Goal: Task Accomplishment & Management: Complete application form

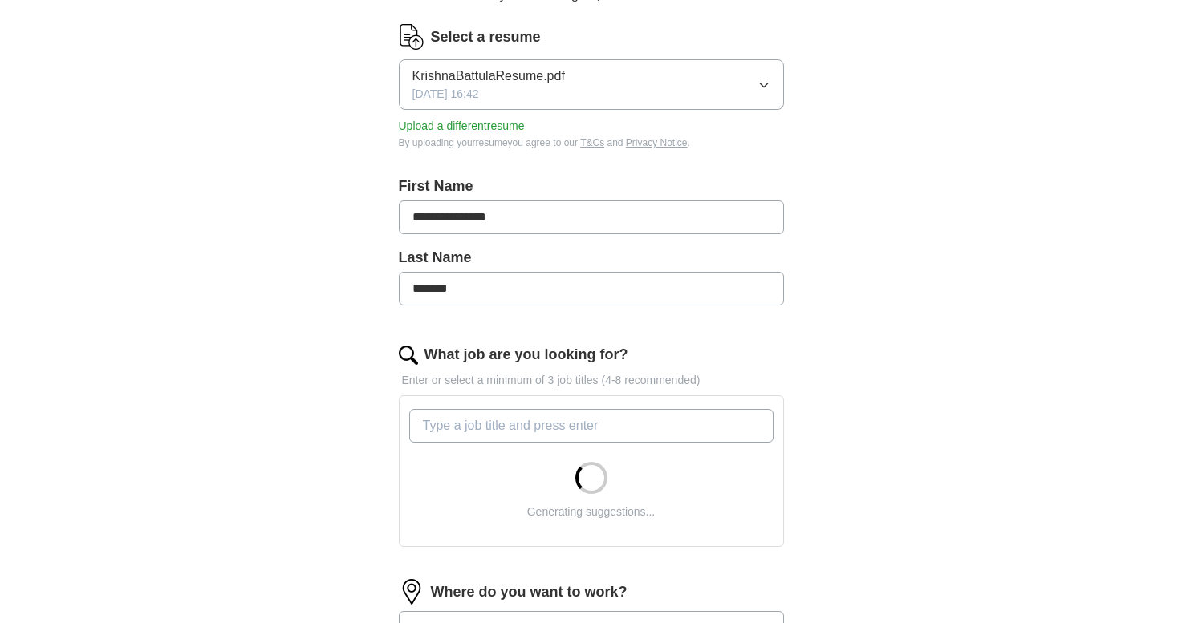
scroll to position [196, 0]
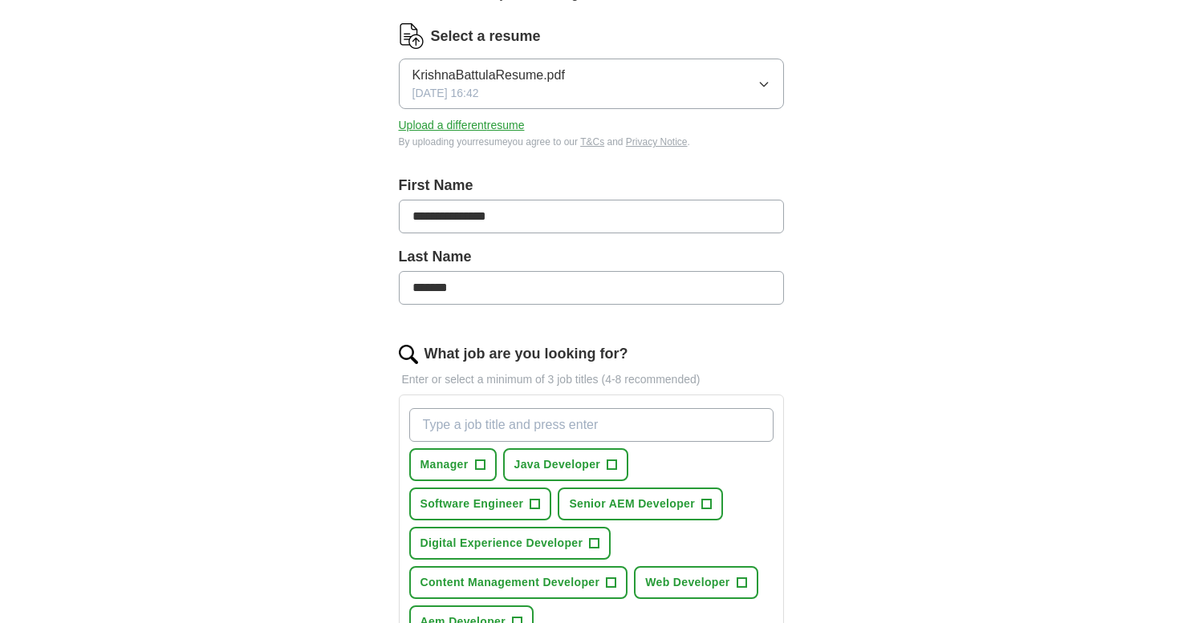
click at [472, 87] on span "[DATE] 16:42" at bounding box center [445, 93] width 67 height 17
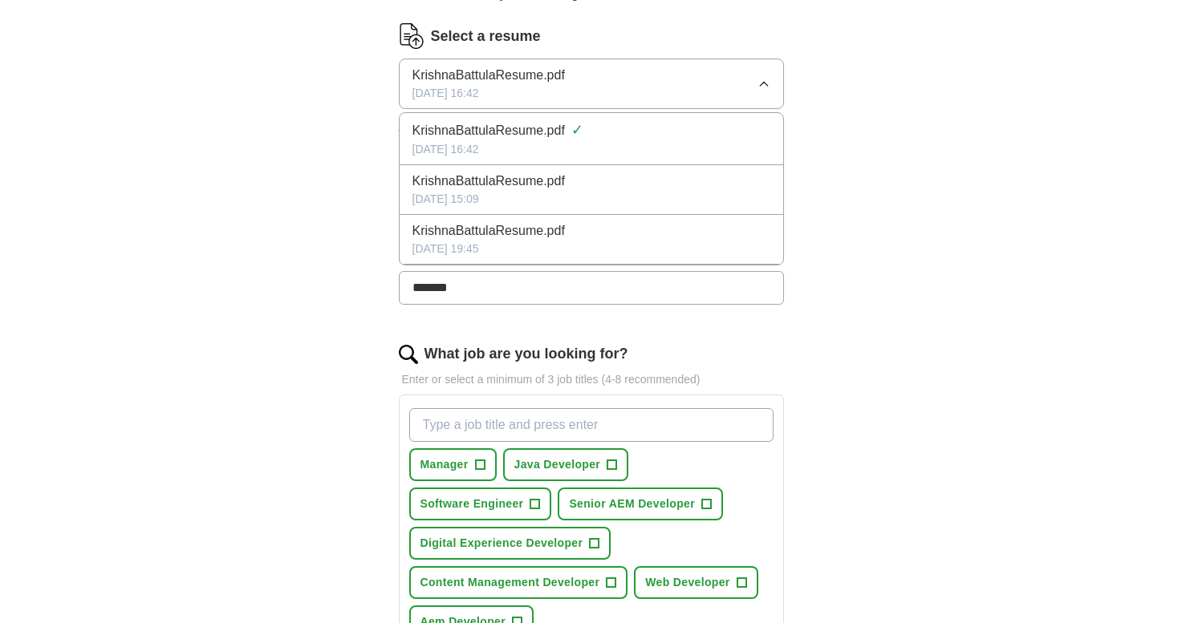
click at [262, 397] on div "**********" at bounding box center [591, 437] width 1027 height 1169
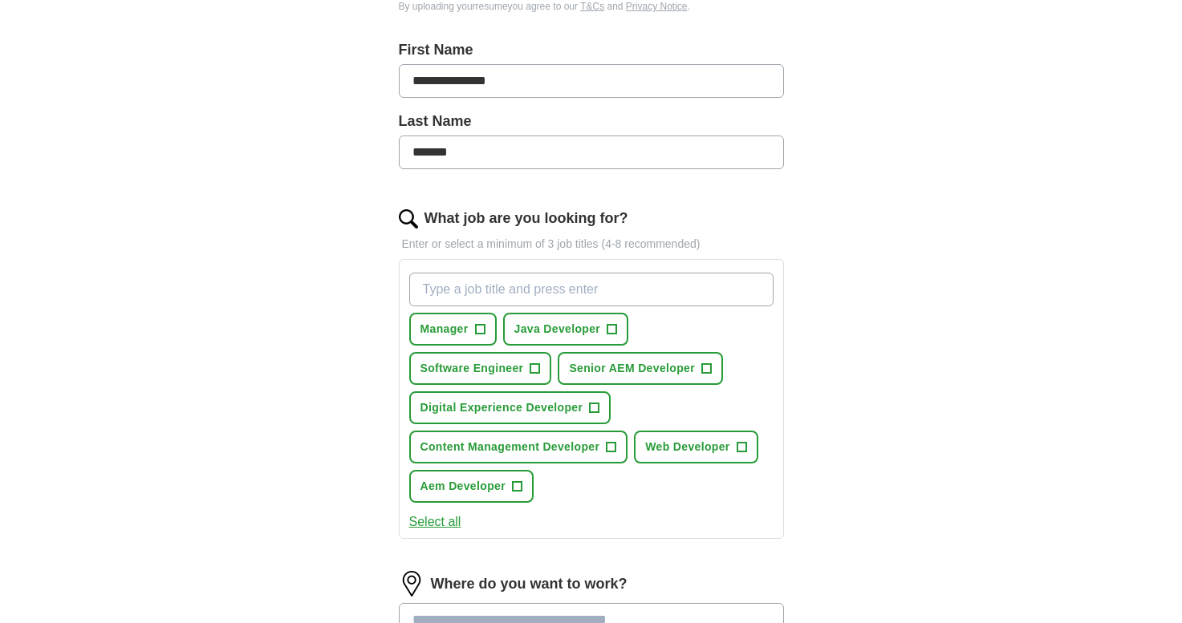
scroll to position [332, 0]
click at [608, 366] on span "Senior AEM Developer" at bounding box center [632, 367] width 126 height 17
click at [653, 436] on button "Web Developer +" at bounding box center [696, 446] width 124 height 33
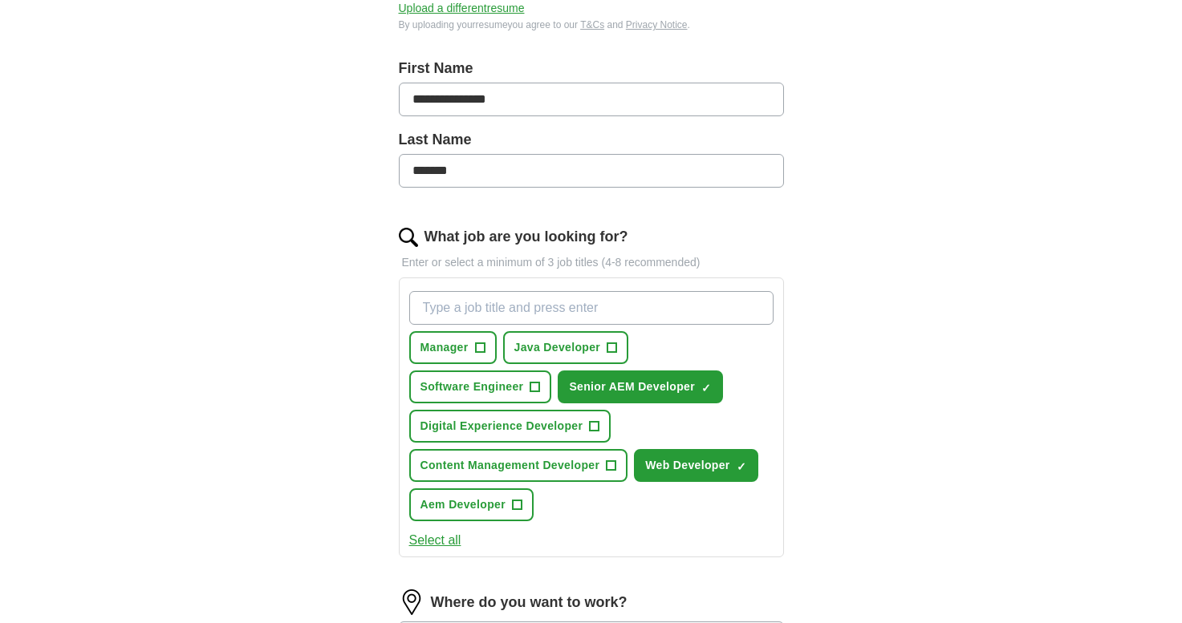
scroll to position [323, 0]
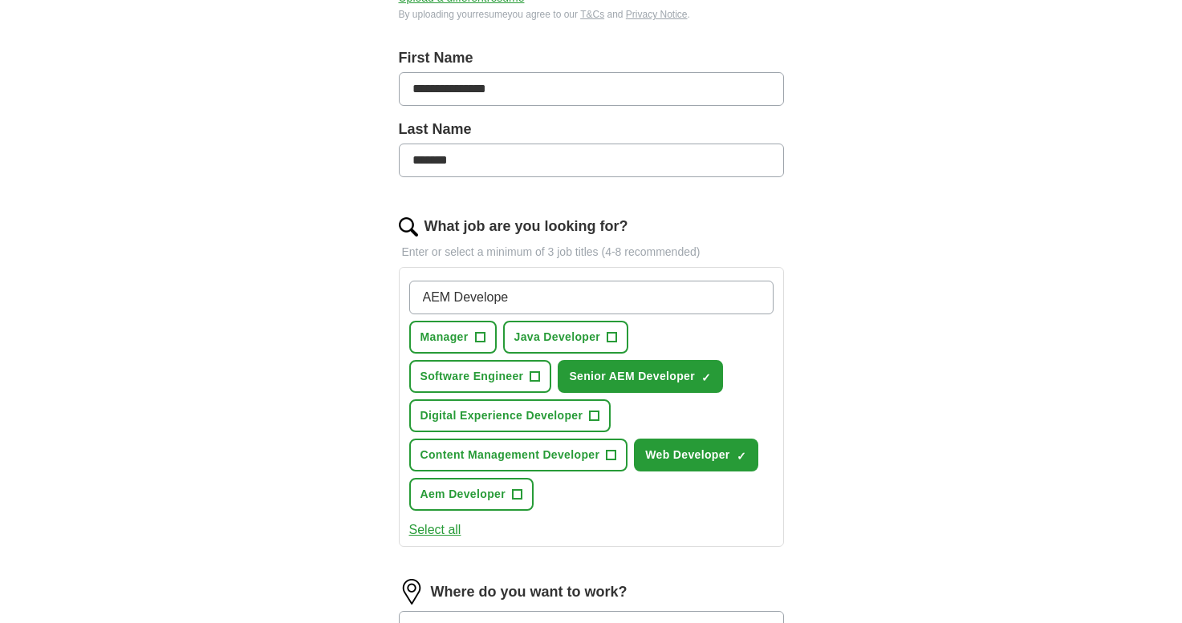
type input "AEM Developer"
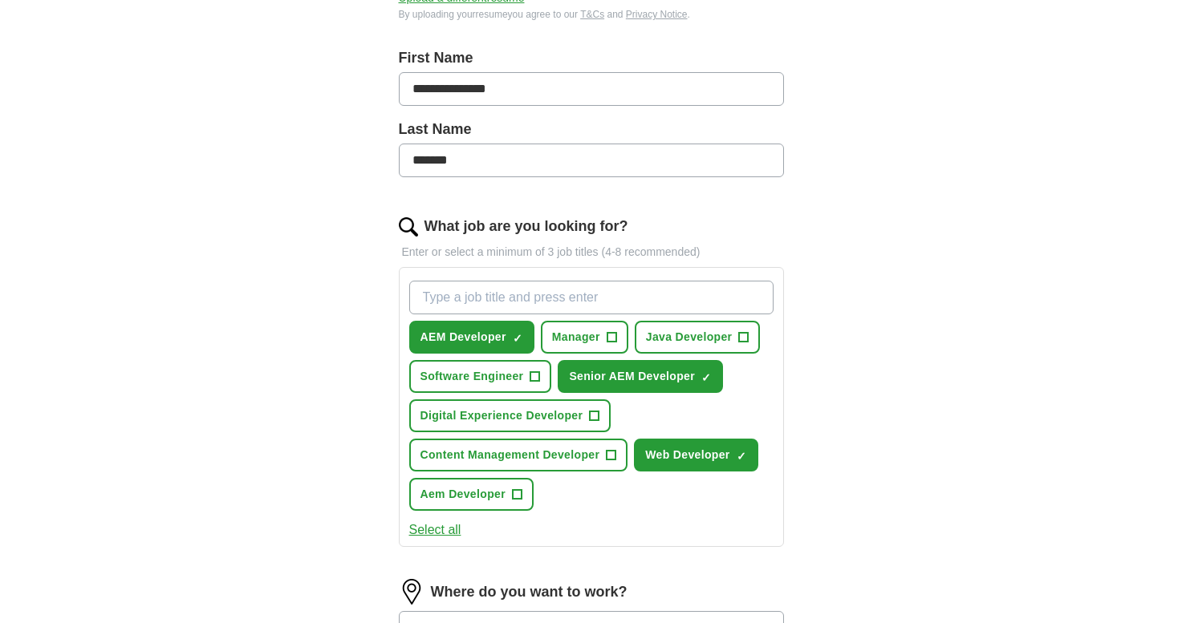
click at [590, 465] on button "Content Management Developer +" at bounding box center [518, 455] width 219 height 33
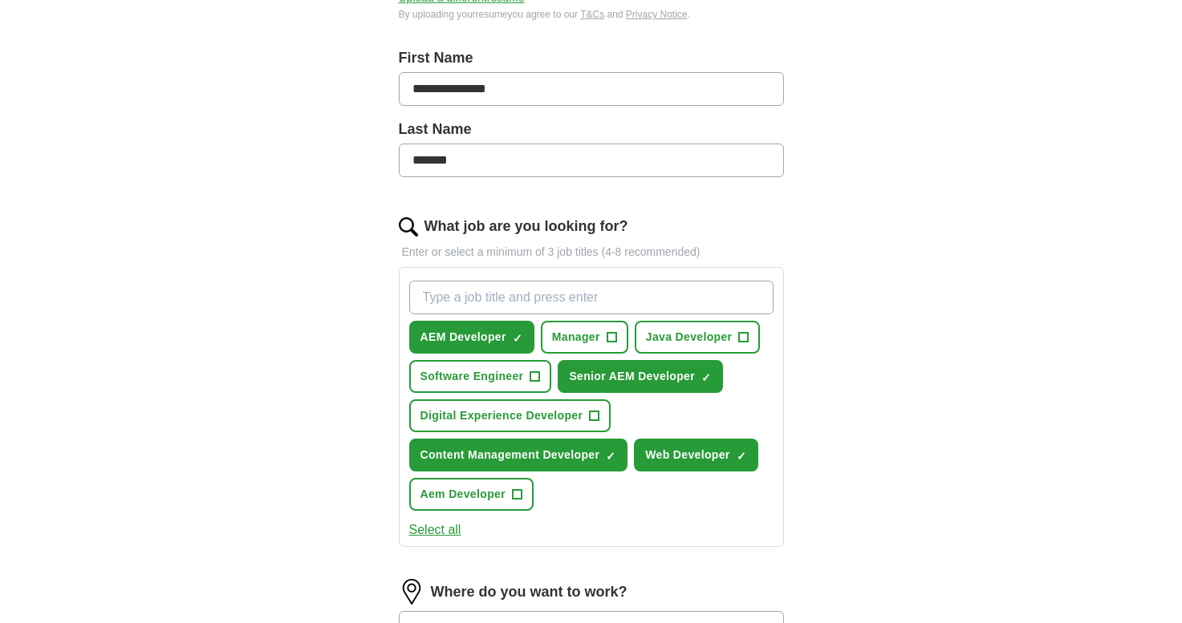
click at [454, 291] on input "What job are you looking for?" at bounding box center [591, 298] width 364 height 34
type input "Full stack Developer"
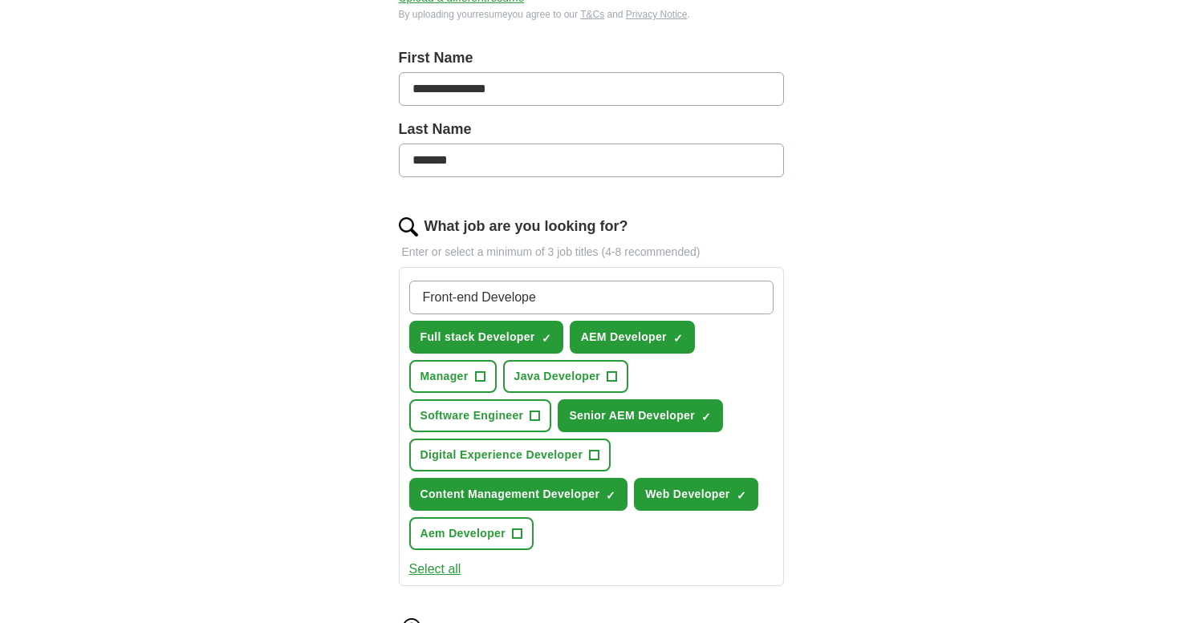
type input "Front-end Developer"
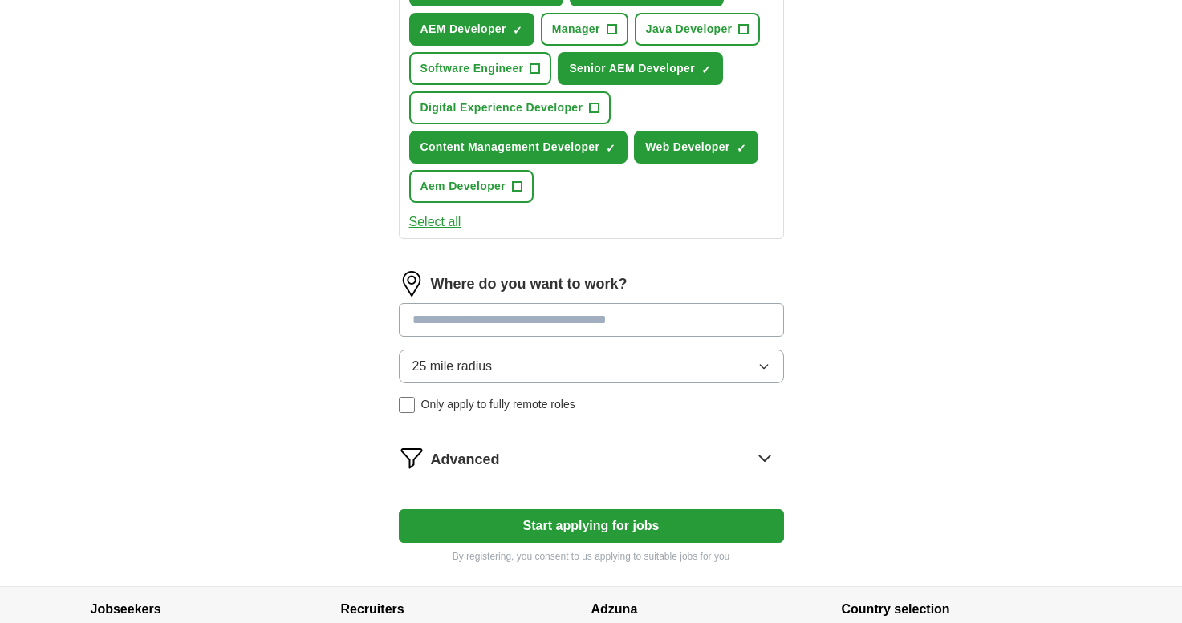
scroll to position [689, 0]
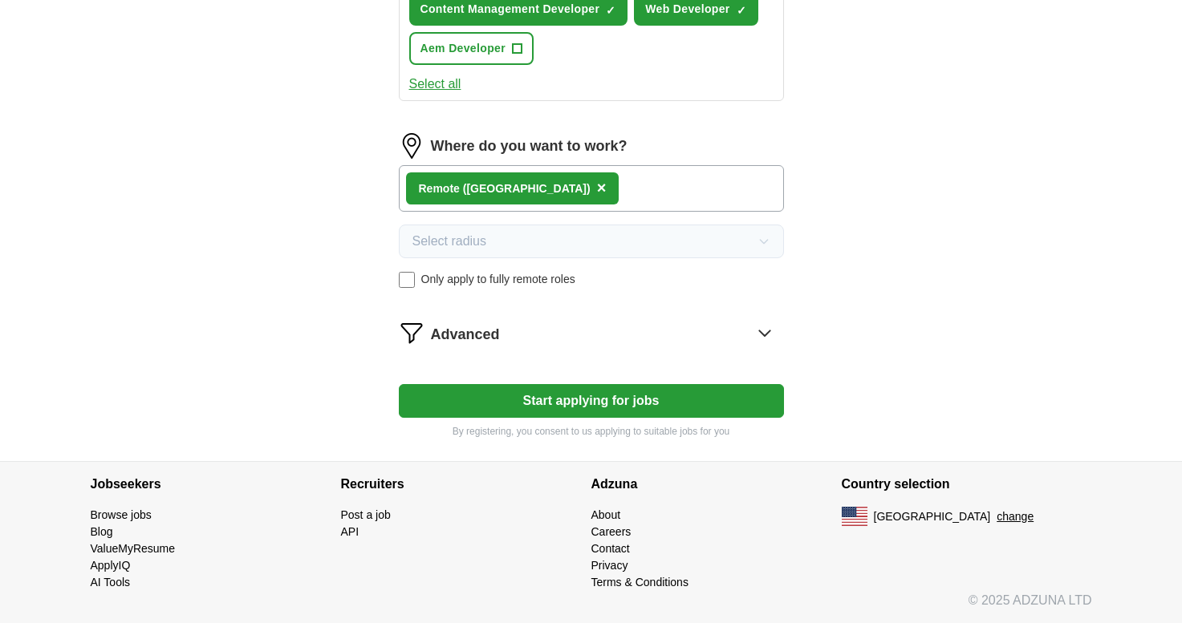
click at [446, 328] on span "Advanced" at bounding box center [465, 335] width 69 height 22
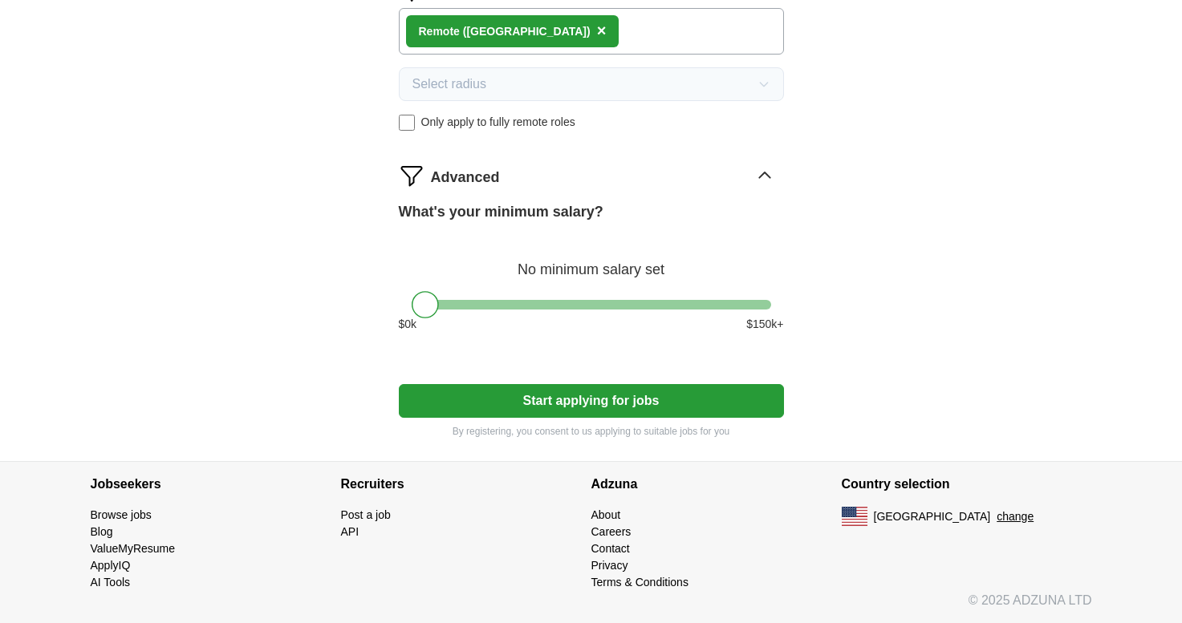
scroll to position [966, 0]
drag, startPoint x: 423, startPoint y: 299, endPoint x: 548, endPoint y: 299, distance: 125.1
click at [548, 299] on div at bounding box center [550, 304] width 27 height 27
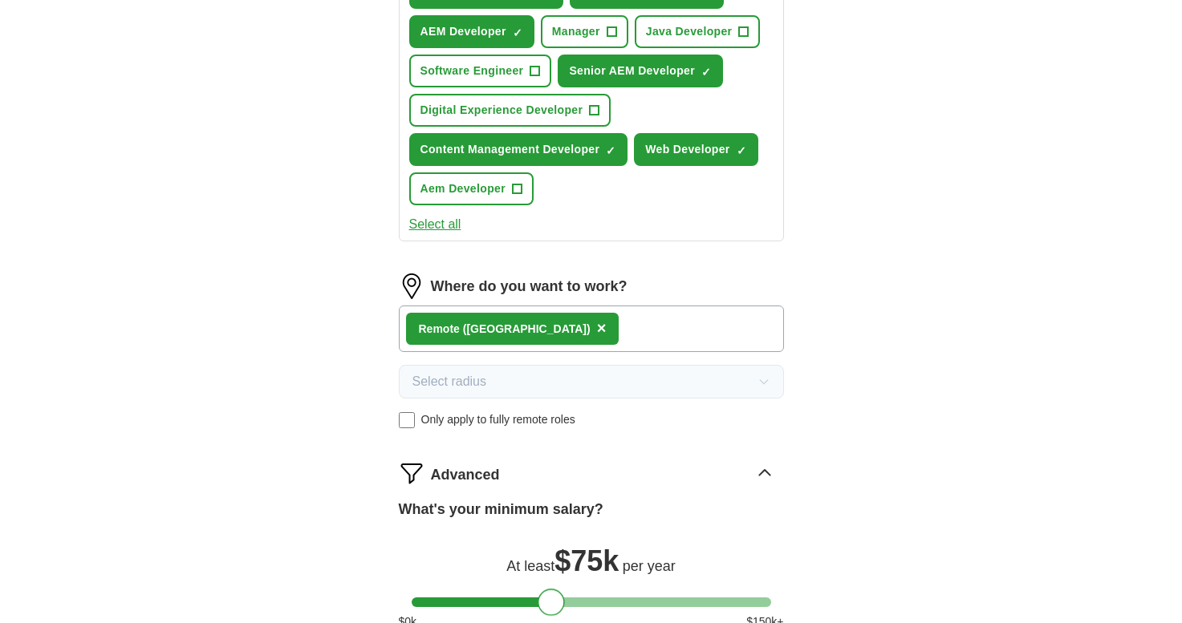
scroll to position [669, 0]
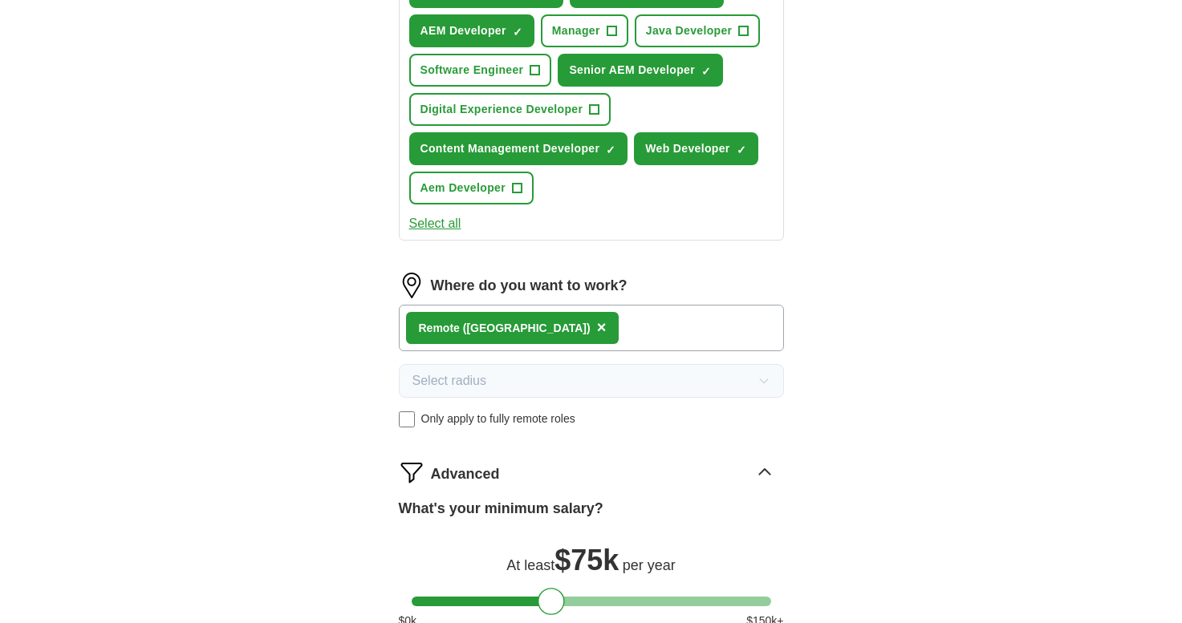
click at [431, 424] on span "Only apply to fully remote roles" at bounding box center [498, 419] width 154 height 17
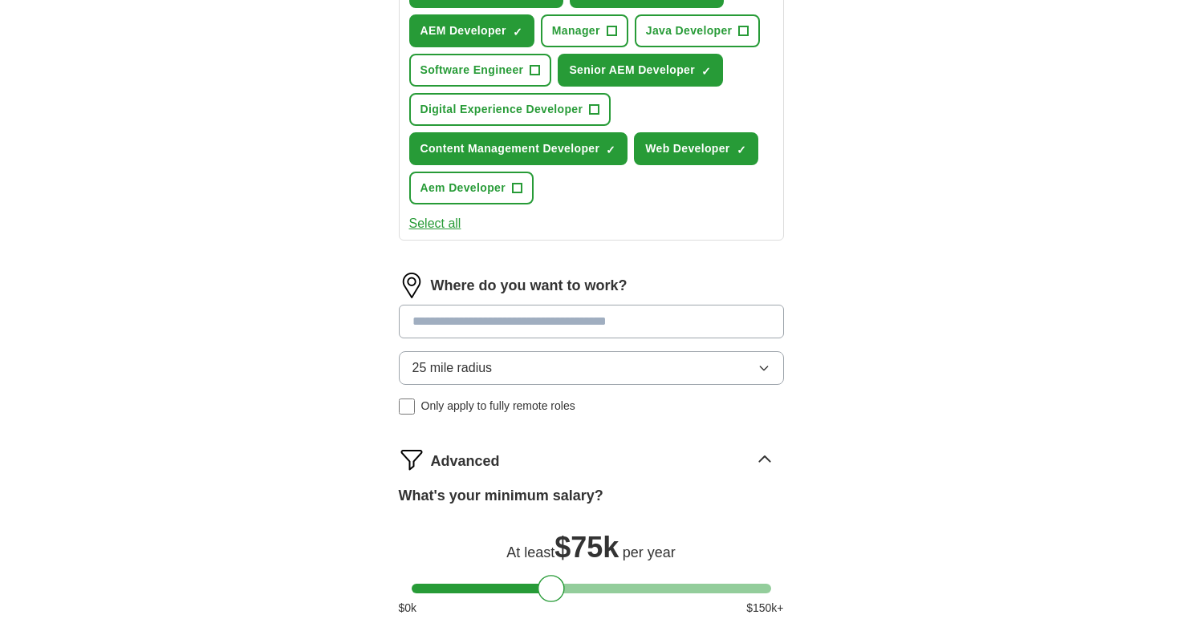
click at [454, 329] on input at bounding box center [591, 322] width 385 height 34
click at [452, 375] on div "Where do you want to work? 25 mile radius Only apply to fully remote roles" at bounding box center [591, 350] width 385 height 155
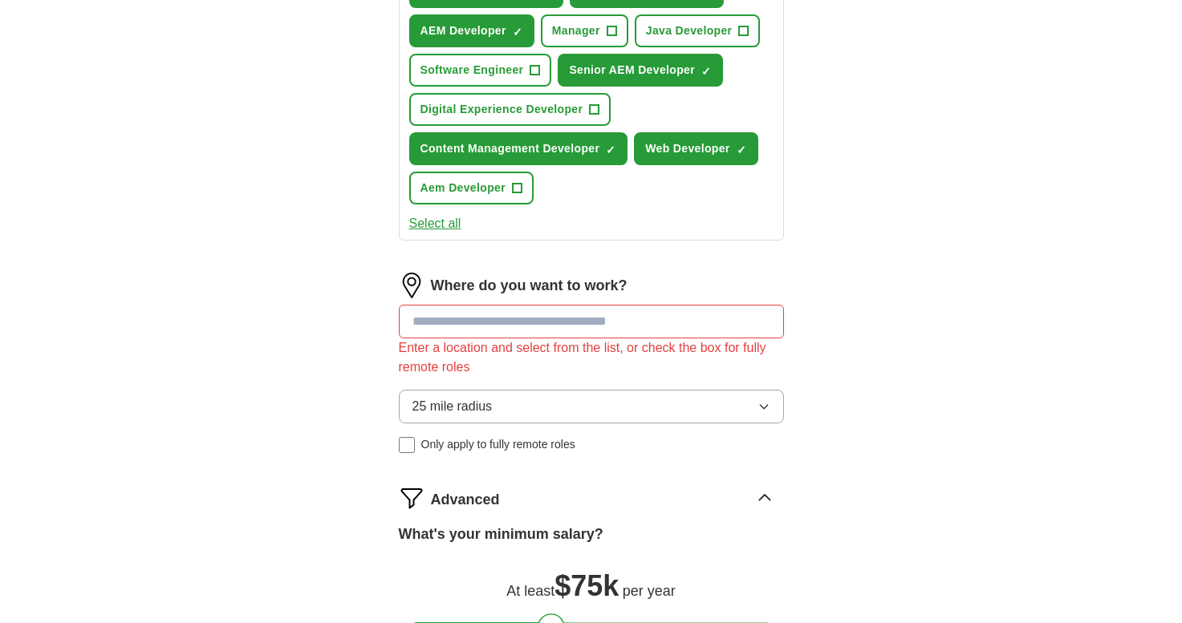
click at [347, 401] on div "**********" at bounding box center [591, 127] width 513 height 1314
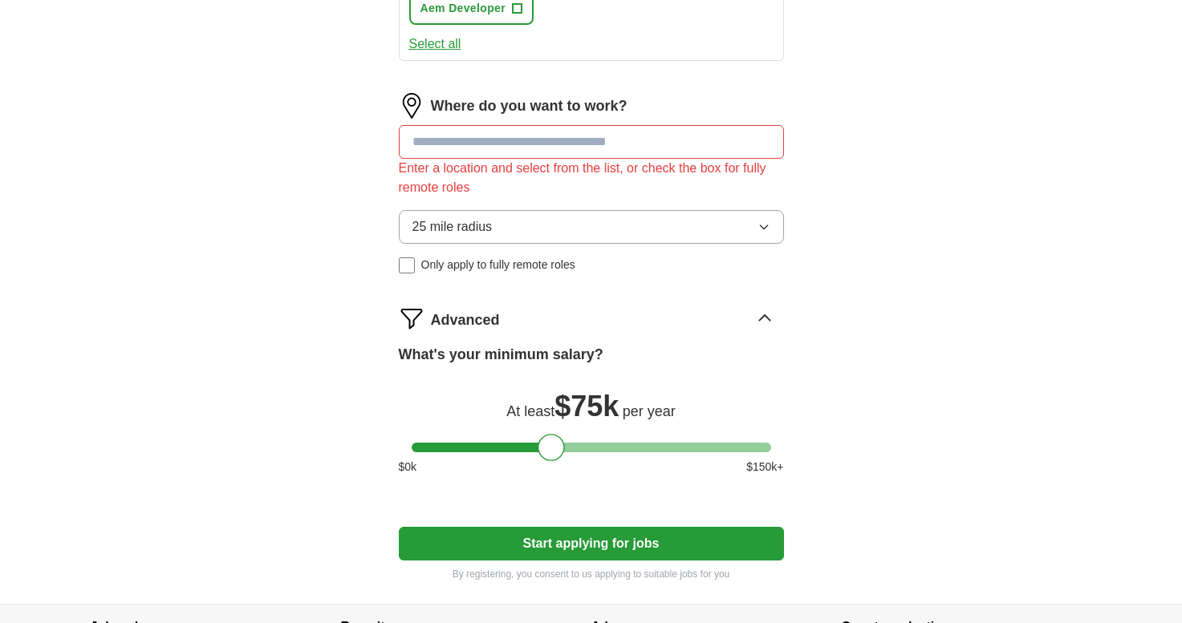
scroll to position [878, 0]
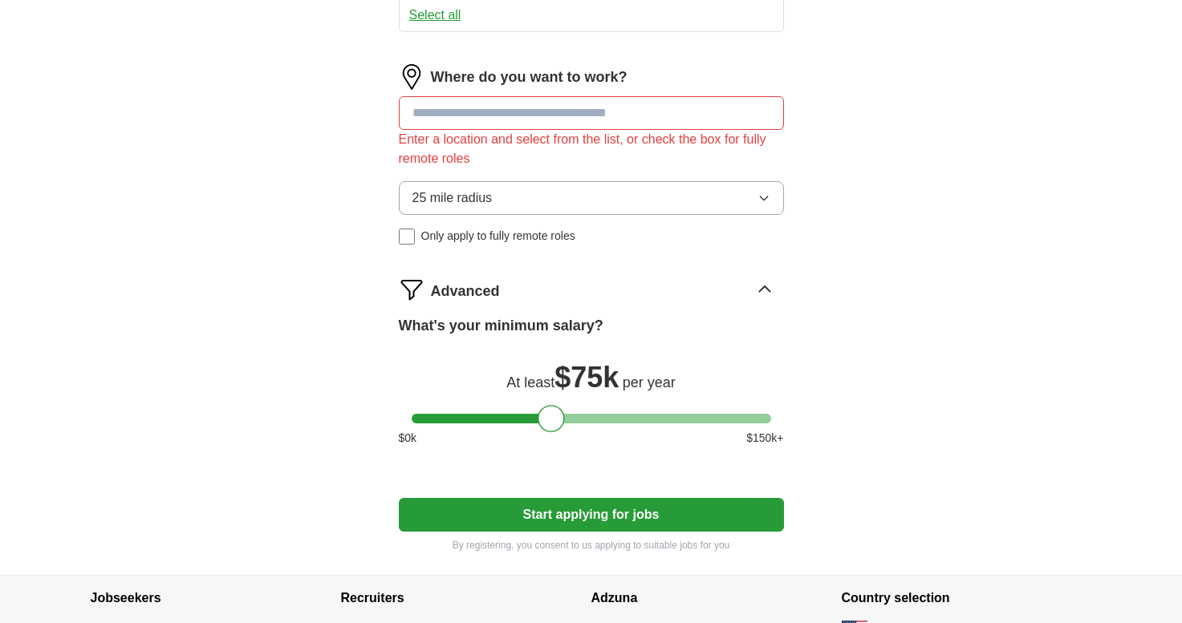
click at [492, 517] on button "Start applying for jobs" at bounding box center [591, 515] width 385 height 34
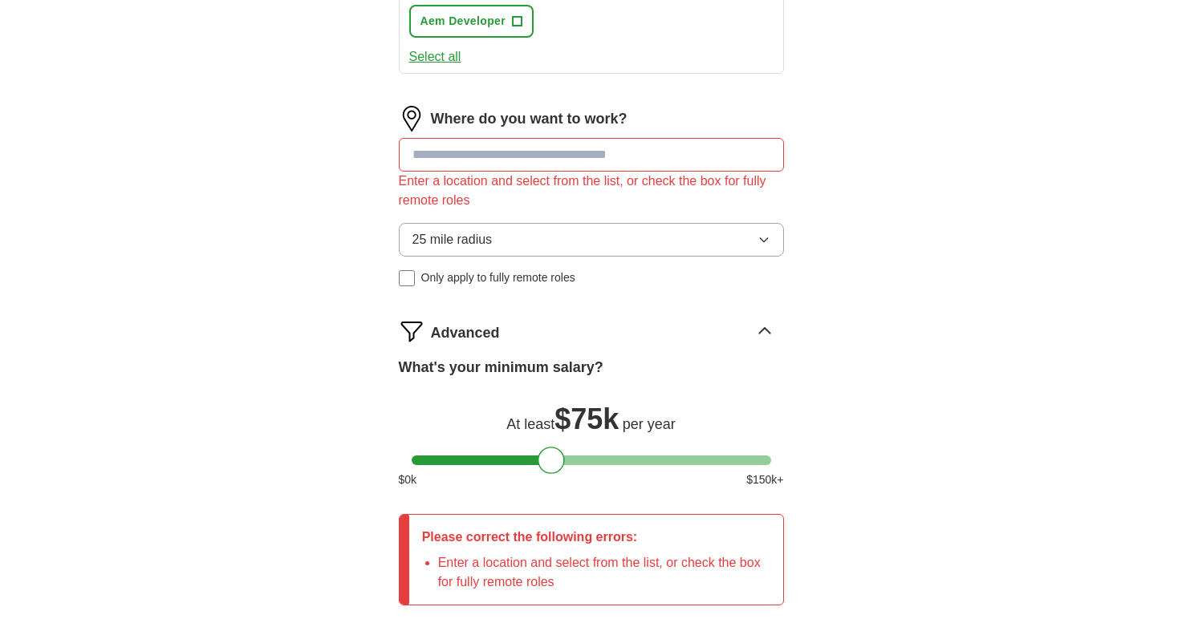
scroll to position [807, 0]
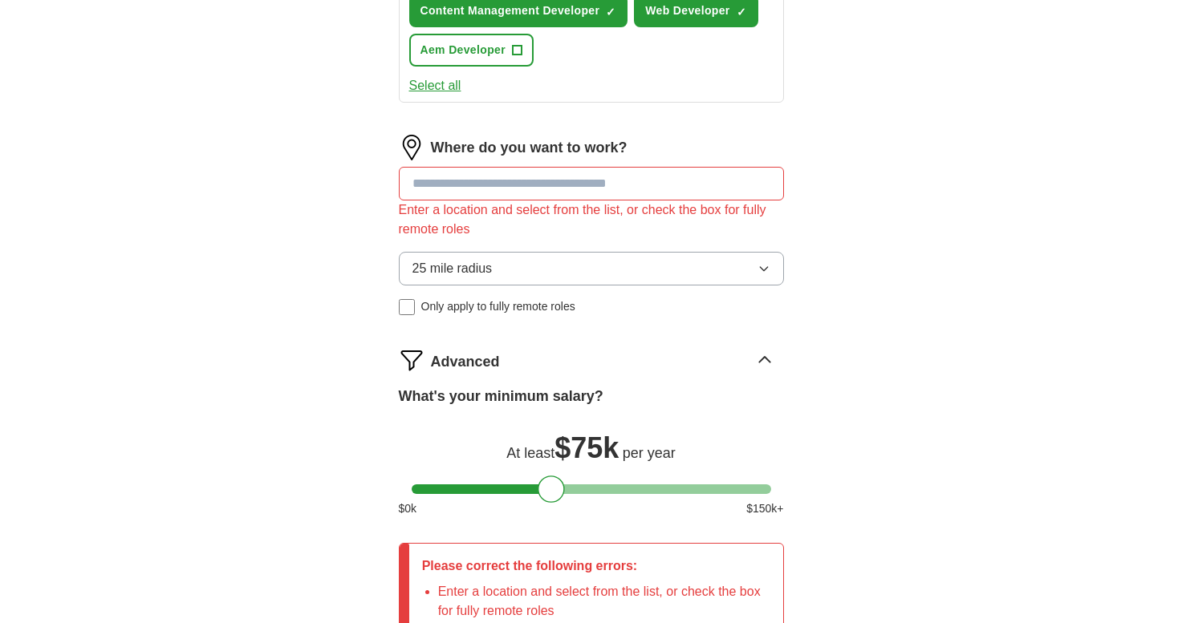
click at [497, 281] on button "25 mile radius" at bounding box center [591, 269] width 385 height 34
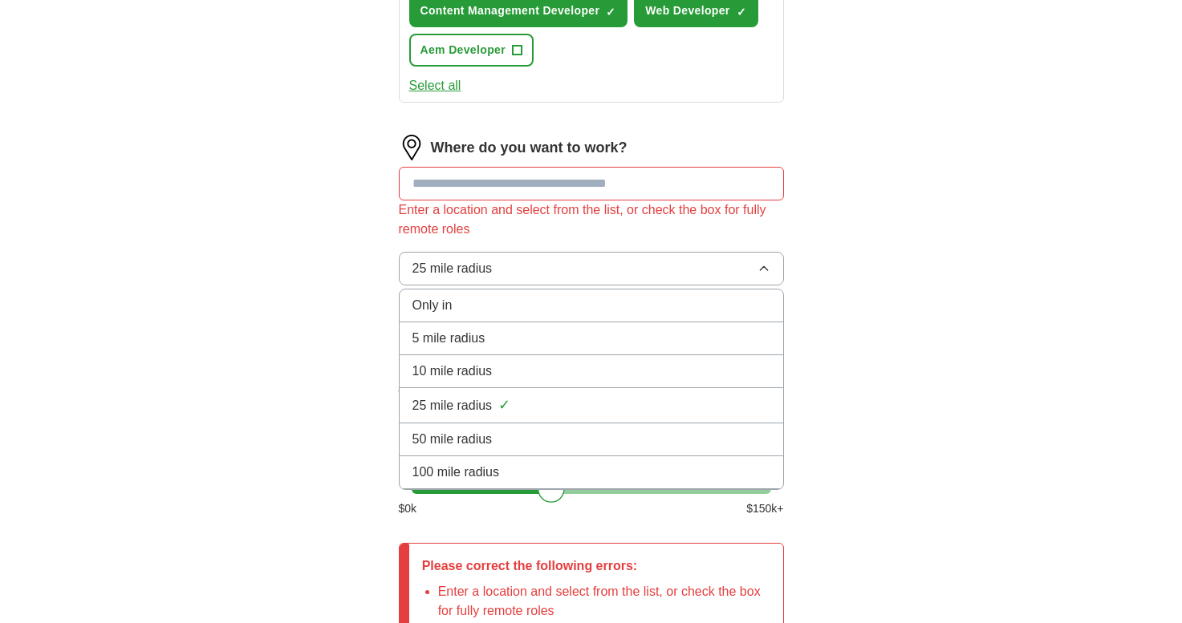
click at [437, 305] on span "Only in" at bounding box center [432, 305] width 40 height 19
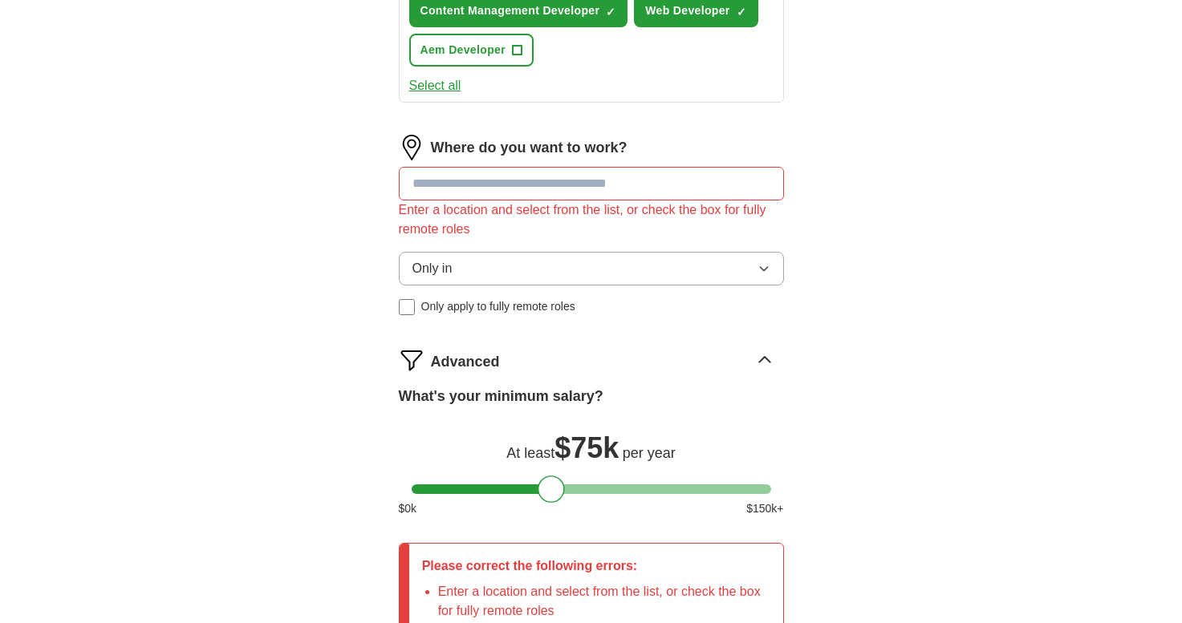
click at [346, 375] on div "**********" at bounding box center [591, 34] width 513 height 1405
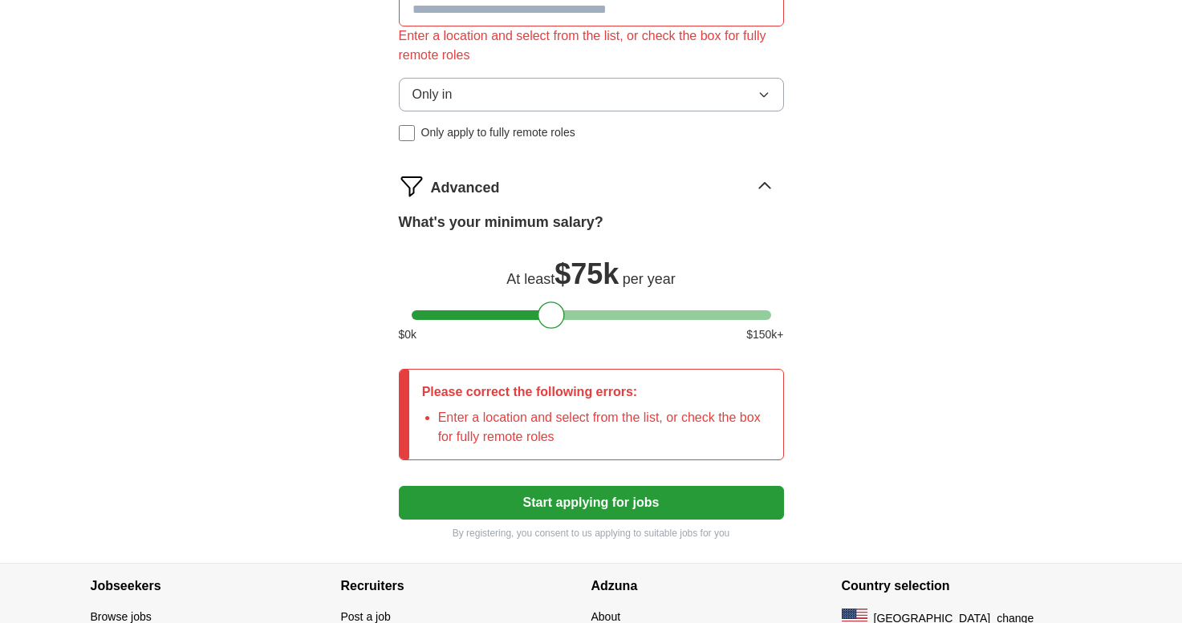
scroll to position [1000, 0]
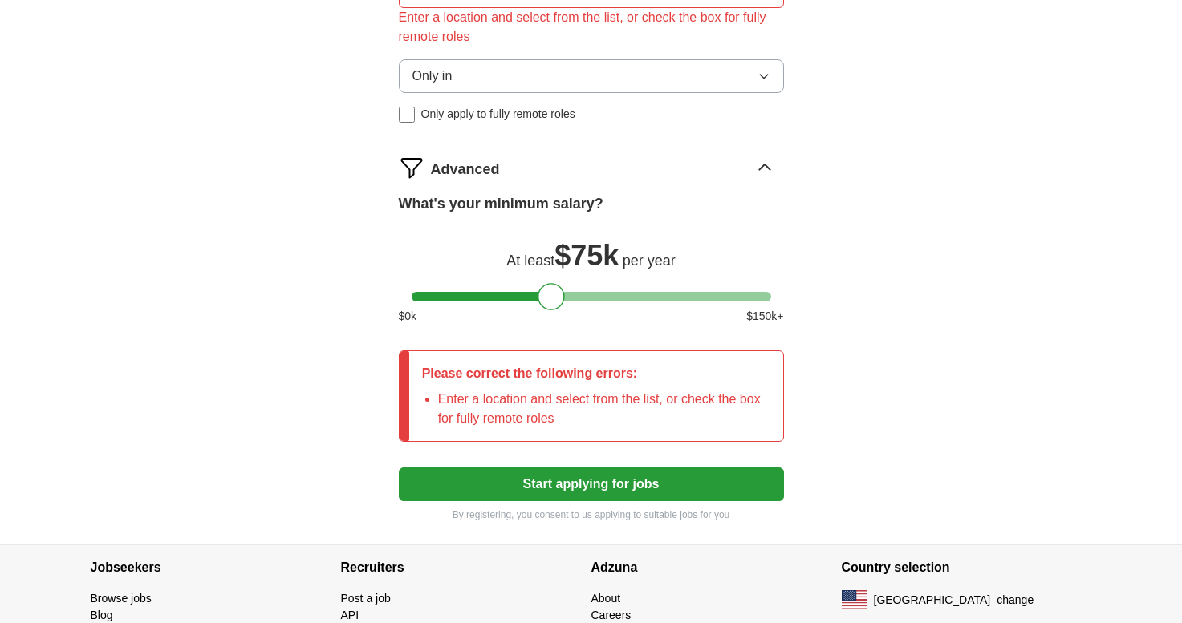
click at [448, 490] on button "Start applying for jobs" at bounding box center [591, 485] width 385 height 34
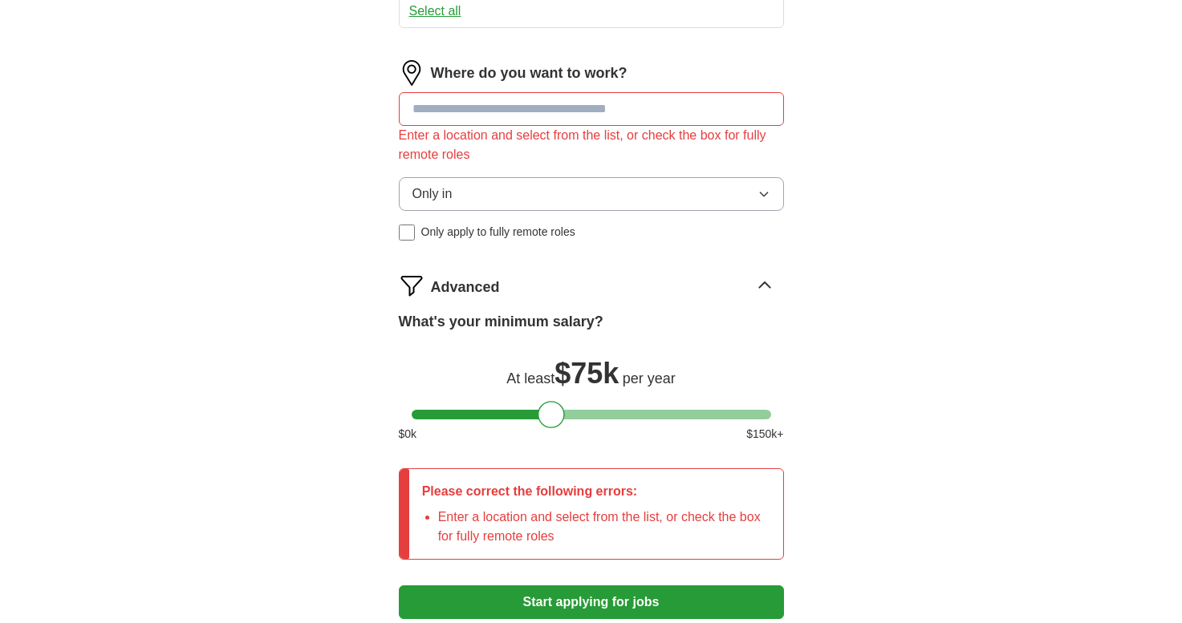
click at [432, 202] on span "Only in" at bounding box center [432, 194] width 40 height 19
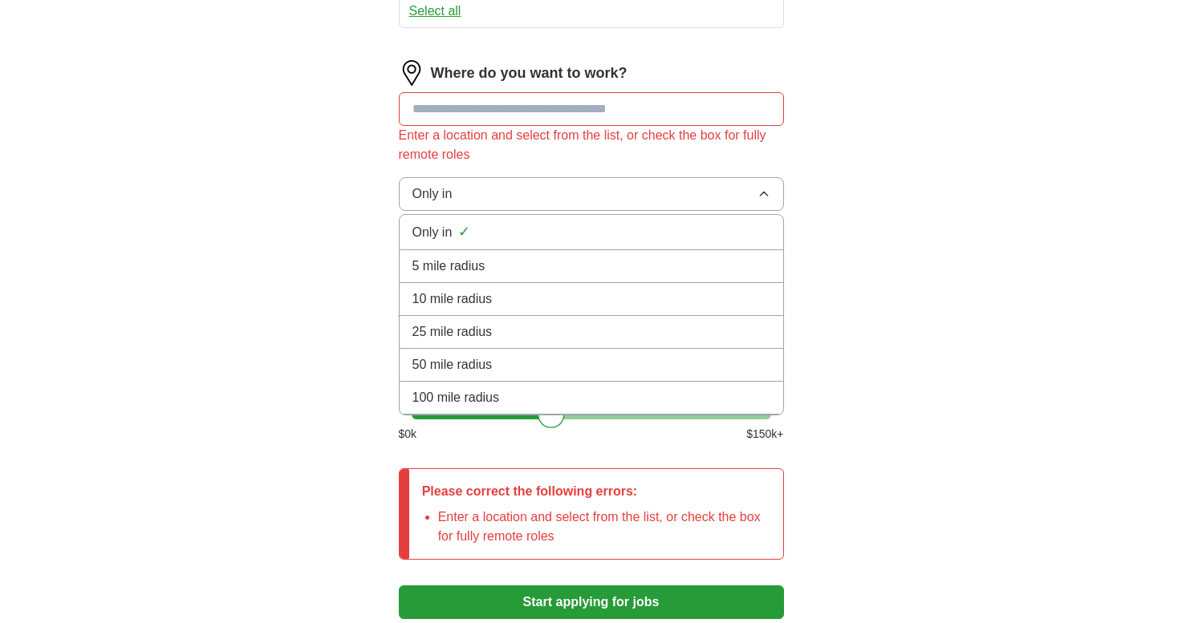
click at [472, 388] on span "100 mile radius" at bounding box center [455, 397] width 87 height 19
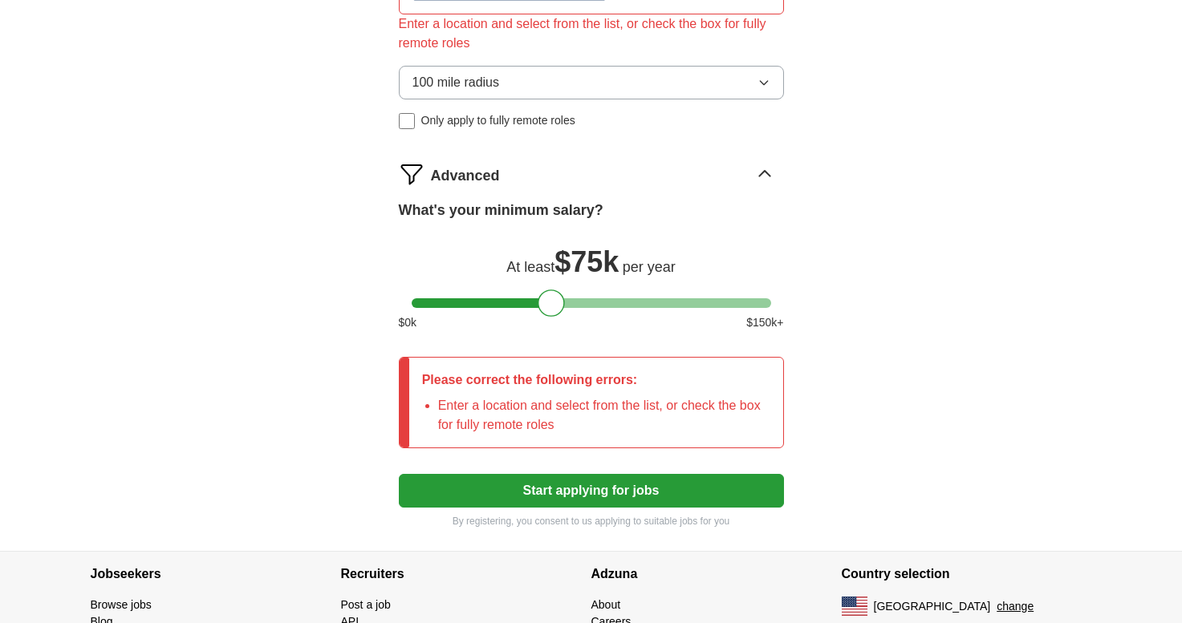
scroll to position [1006, 0]
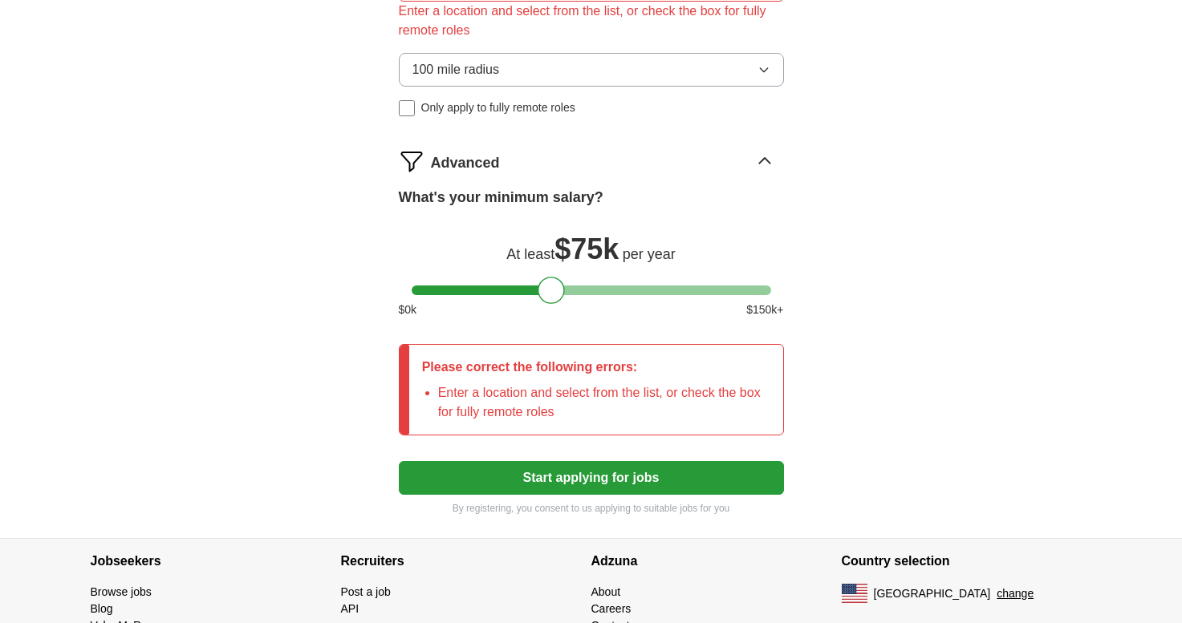
click at [471, 484] on button "Start applying for jobs" at bounding box center [591, 478] width 385 height 34
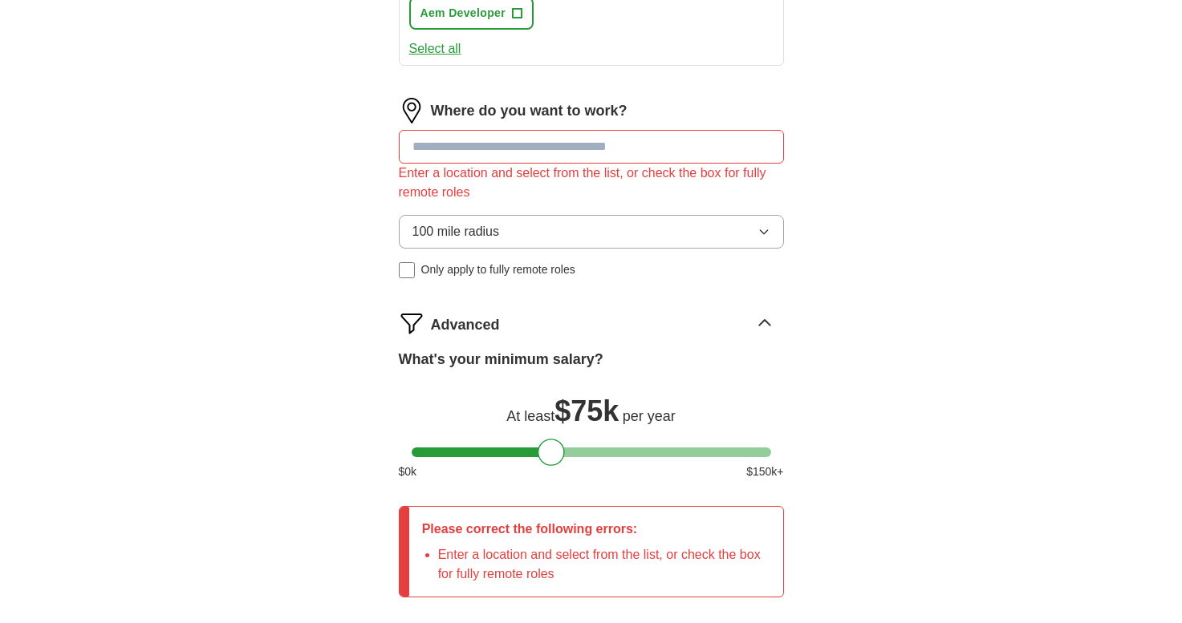
scroll to position [776, 0]
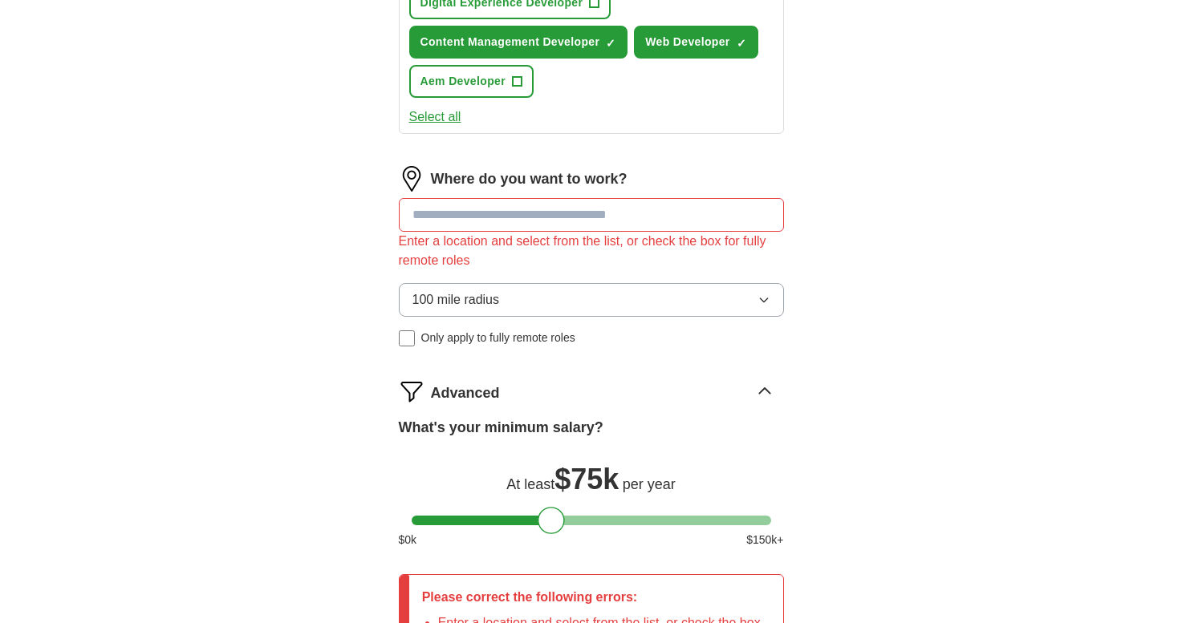
click at [472, 231] on input at bounding box center [591, 215] width 385 height 34
type input "*****"
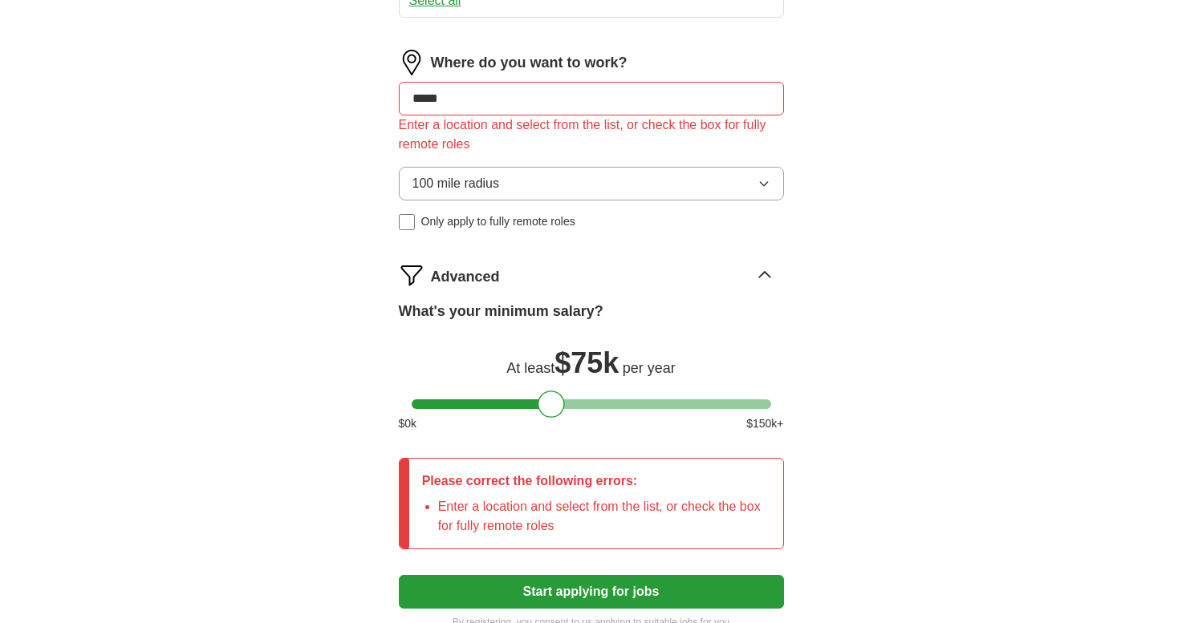
scroll to position [904, 0]
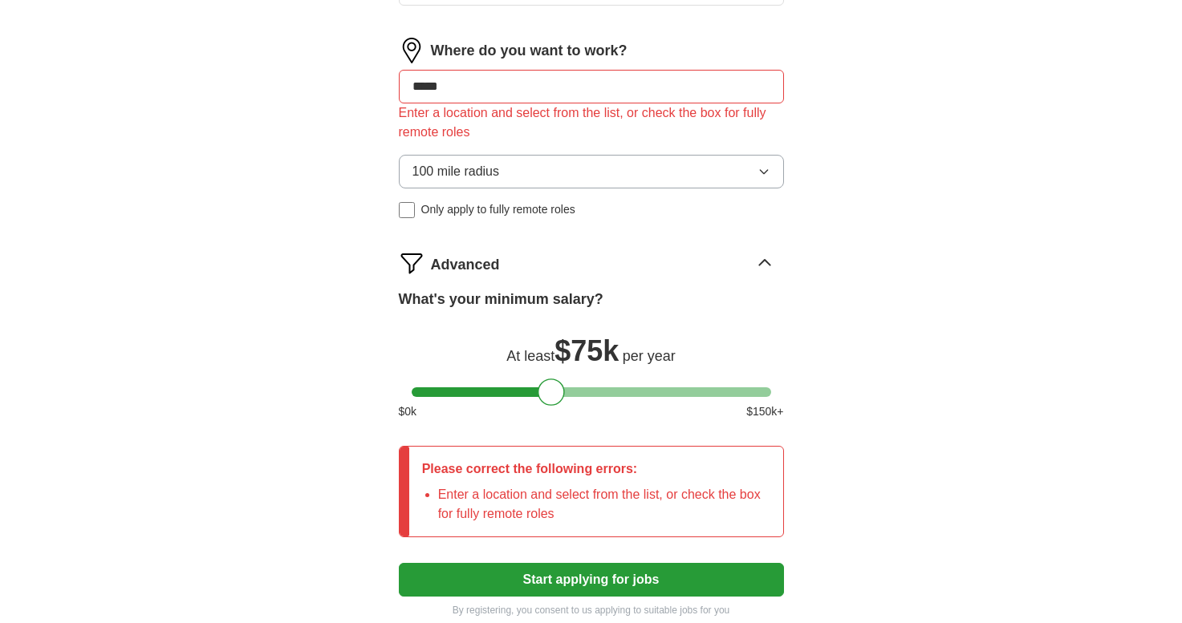
click at [577, 583] on button "Start applying for jobs" at bounding box center [591, 580] width 385 height 34
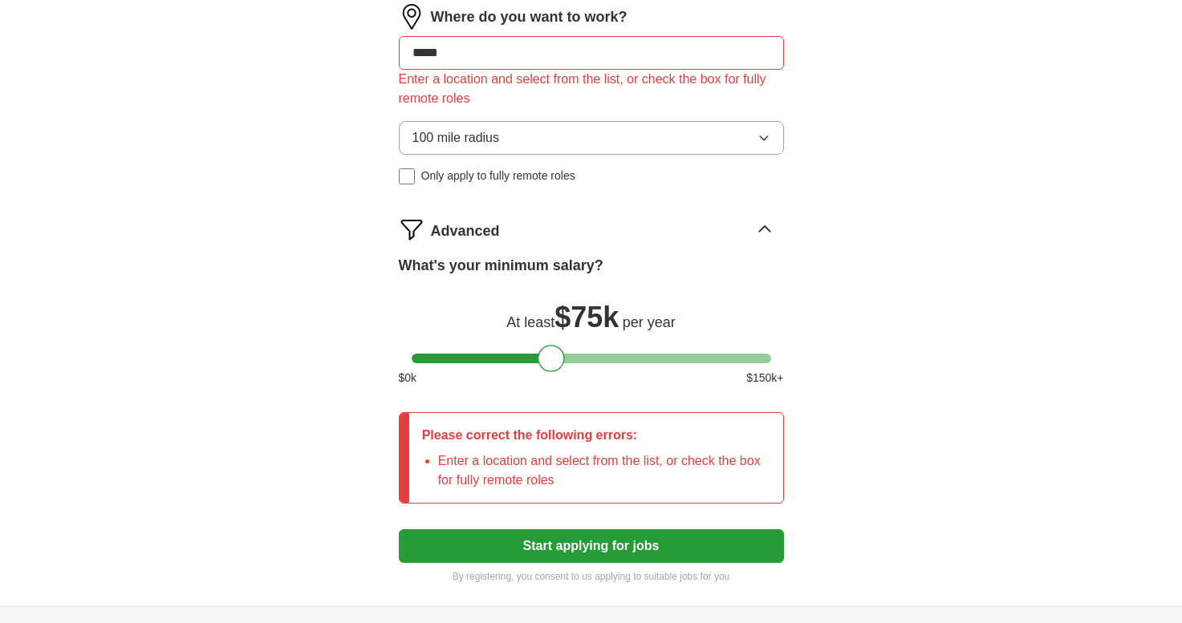
scroll to position [942, 0]
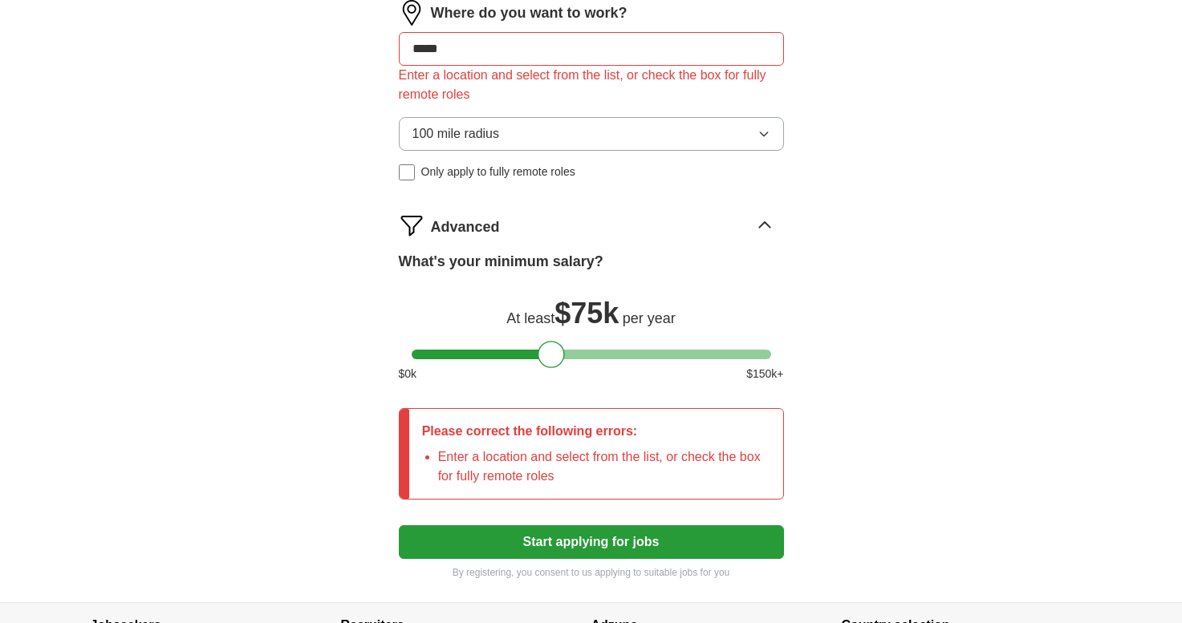
drag, startPoint x: 488, startPoint y: 40, endPoint x: 352, endPoint y: 44, distance: 135.6
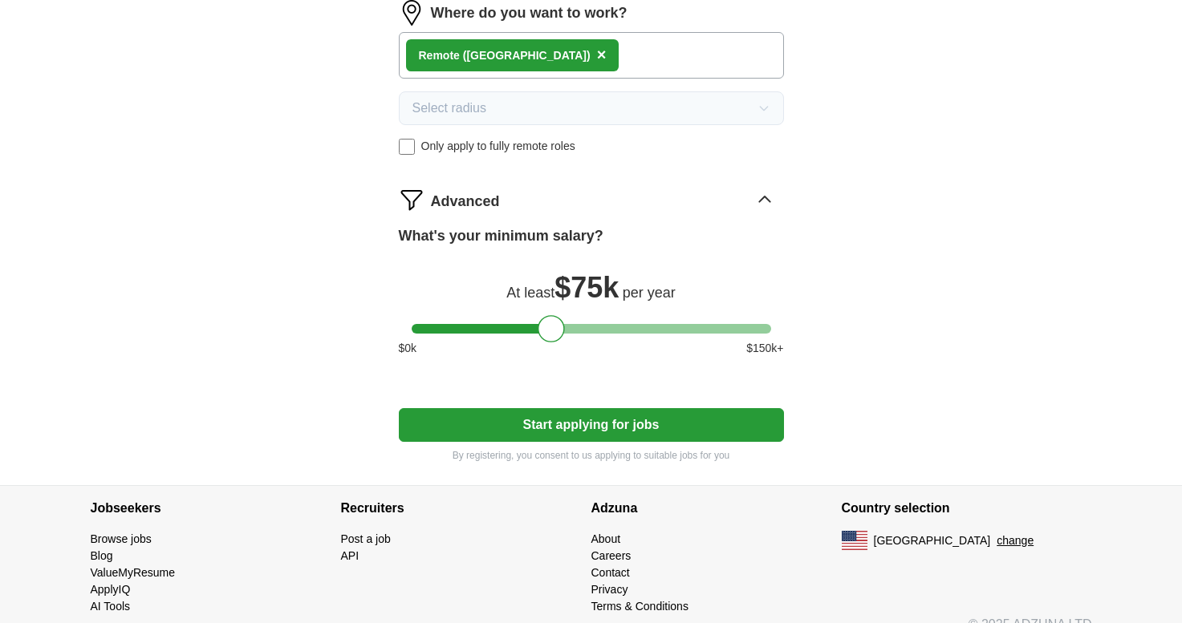
click at [510, 420] on button "Start applying for jobs" at bounding box center [591, 425] width 385 height 34
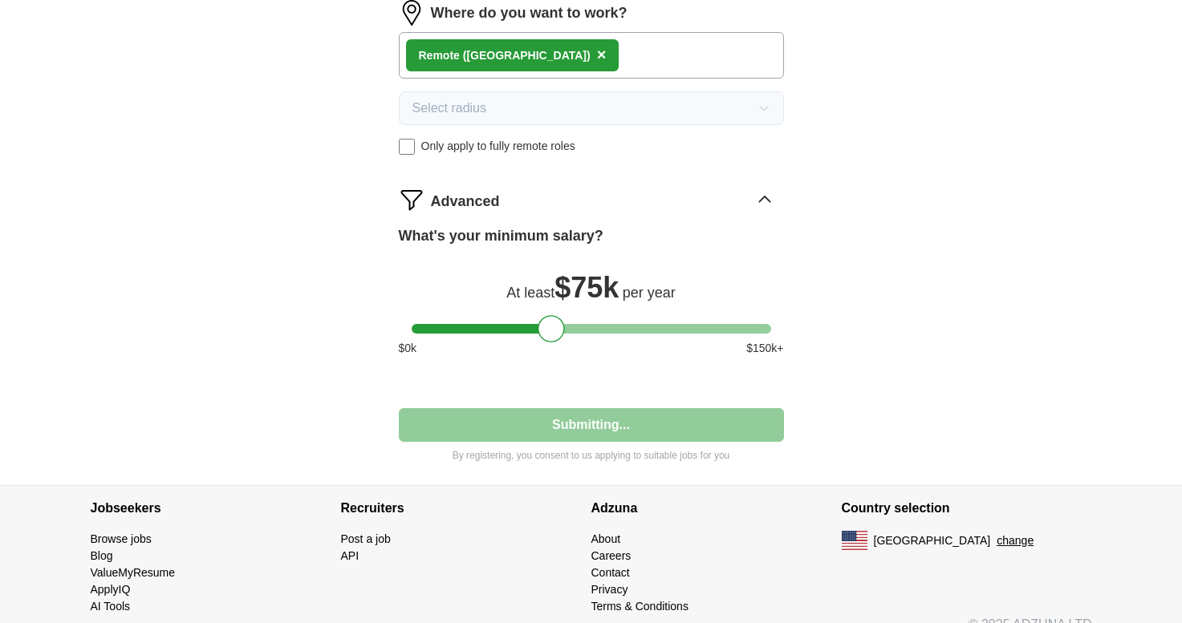
scroll to position [120, 0]
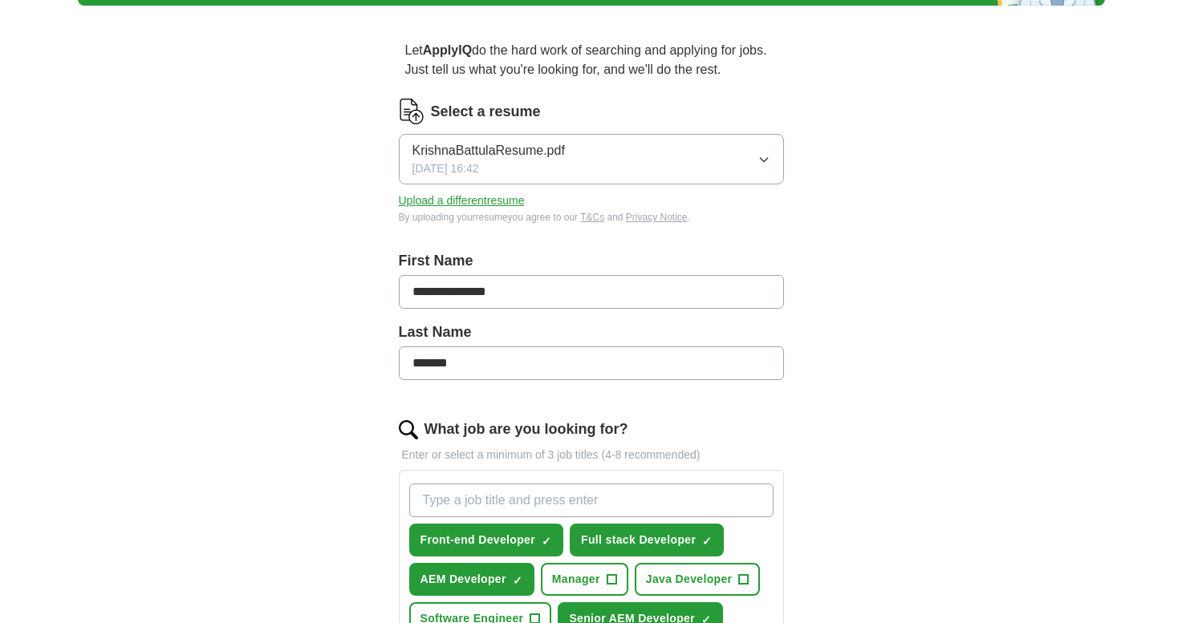
select select "**"
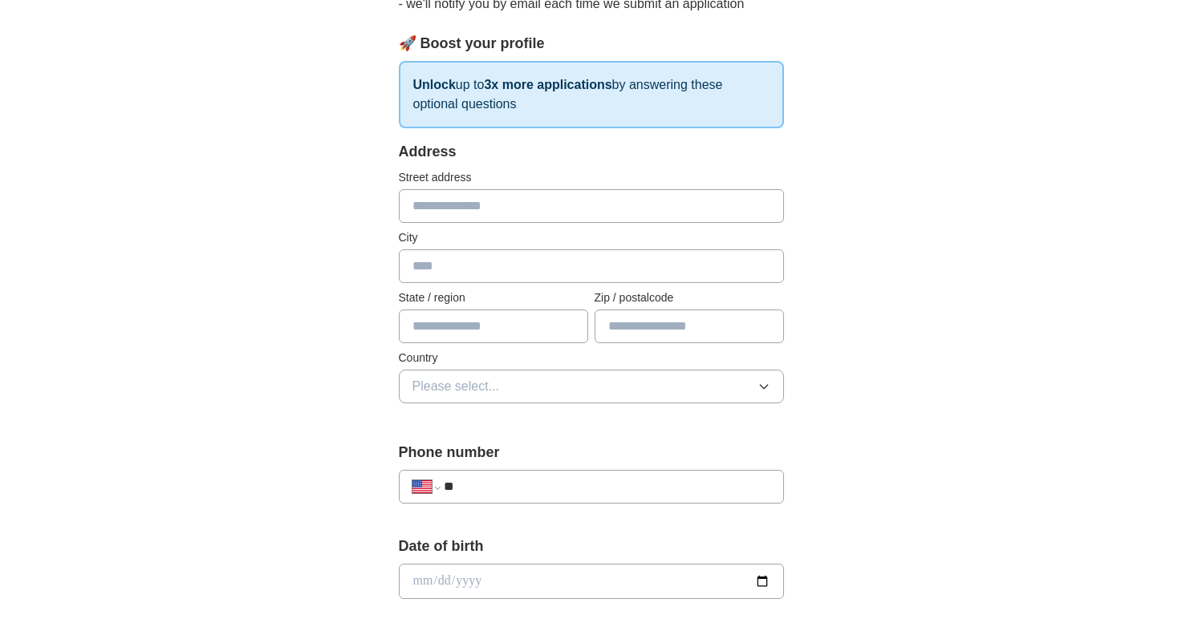
scroll to position [216, 0]
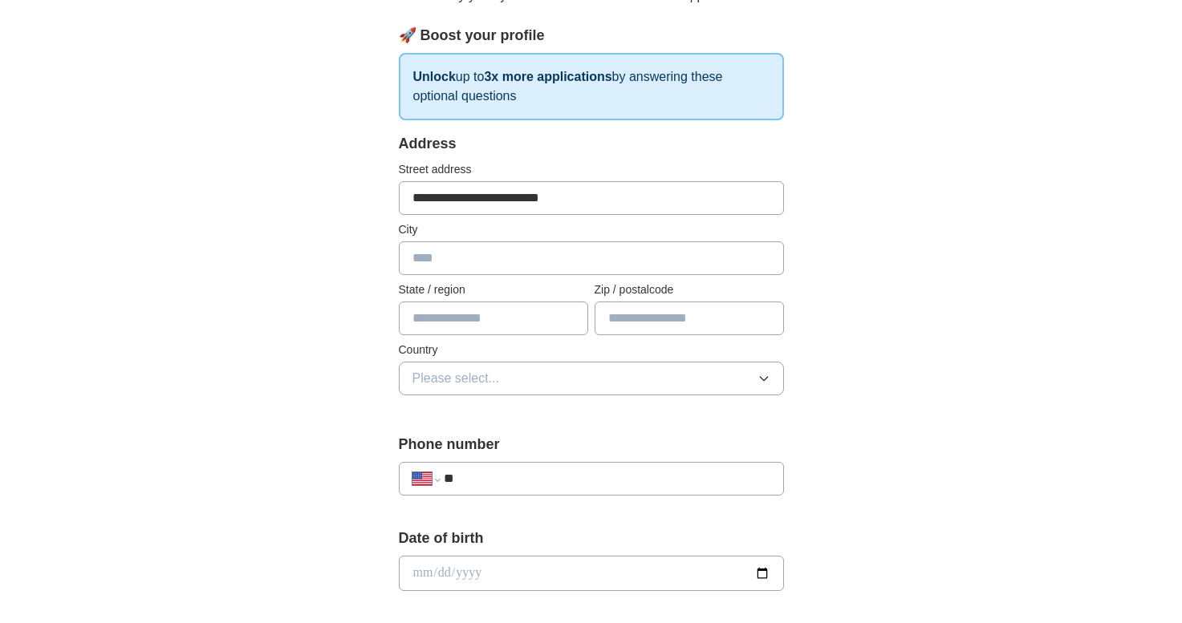
type input "**********"
type input "****"
type input "*****"
click at [691, 383] on button "Please select..." at bounding box center [591, 379] width 385 height 34
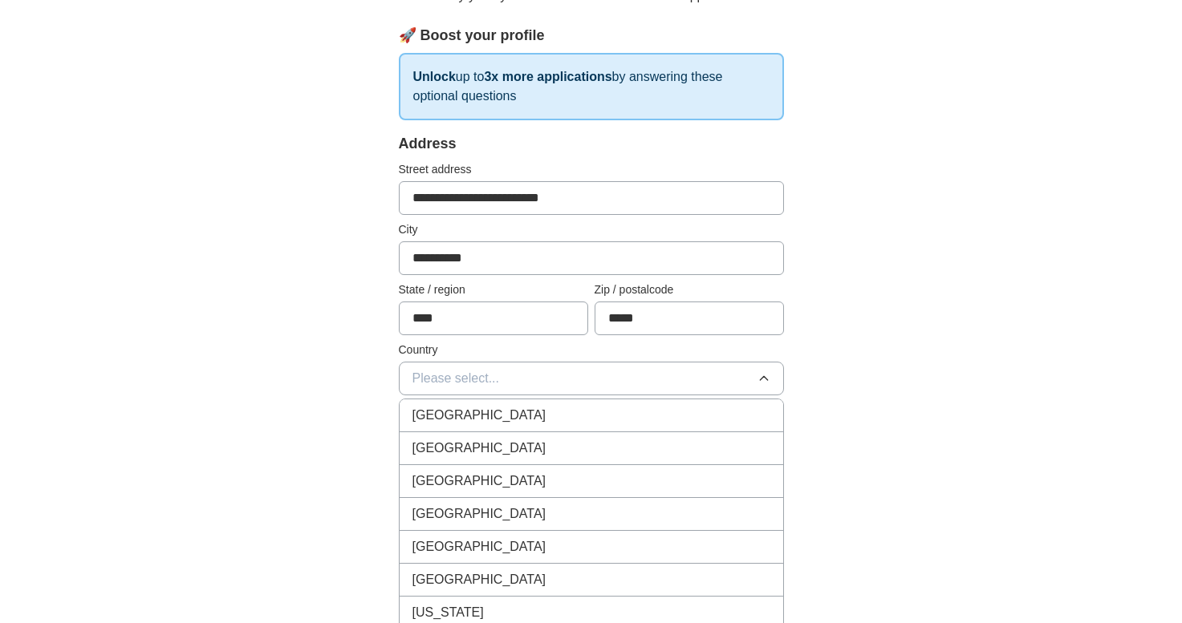
click at [638, 442] on div "[GEOGRAPHIC_DATA]" at bounding box center [591, 448] width 358 height 19
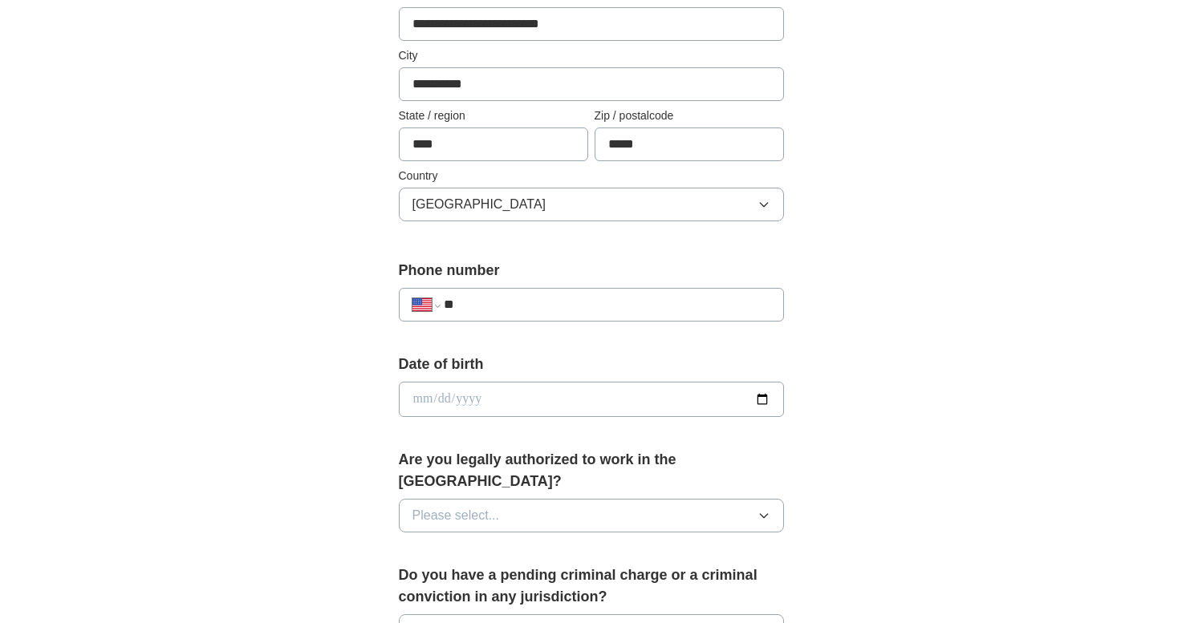
scroll to position [397, 0]
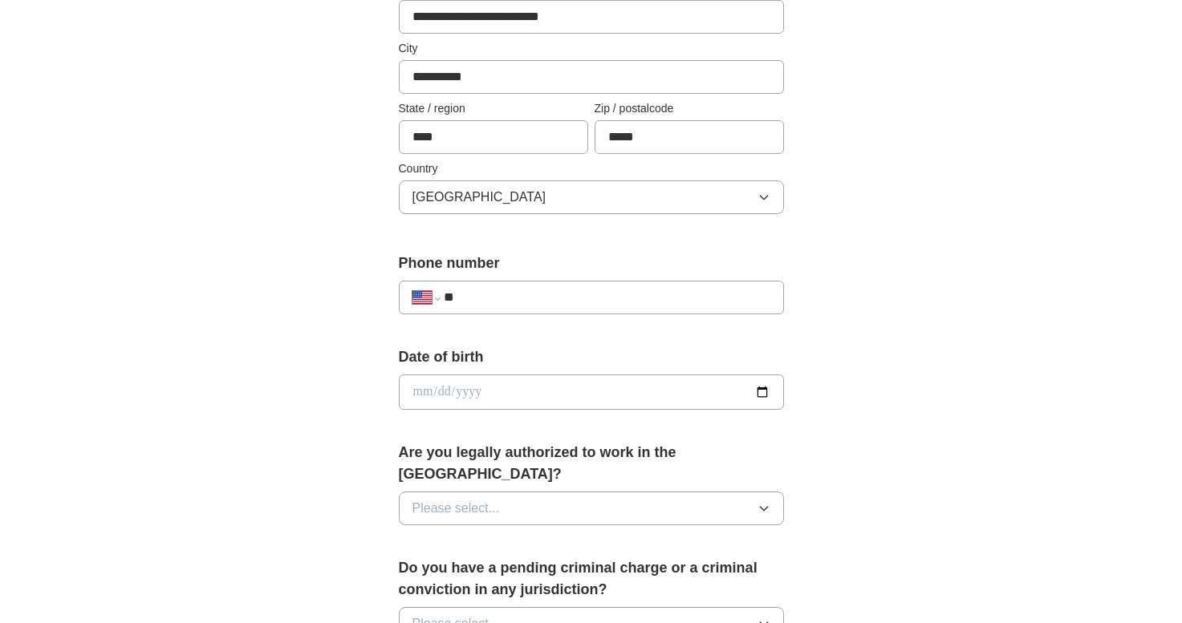
click at [599, 315] on div "**********" at bounding box center [591, 290] width 385 height 75
click at [551, 282] on div "**********" at bounding box center [591, 298] width 385 height 34
click at [556, 312] on div "**********" at bounding box center [591, 298] width 385 height 34
type input "**********"
click at [562, 398] on input "date" at bounding box center [591, 392] width 385 height 35
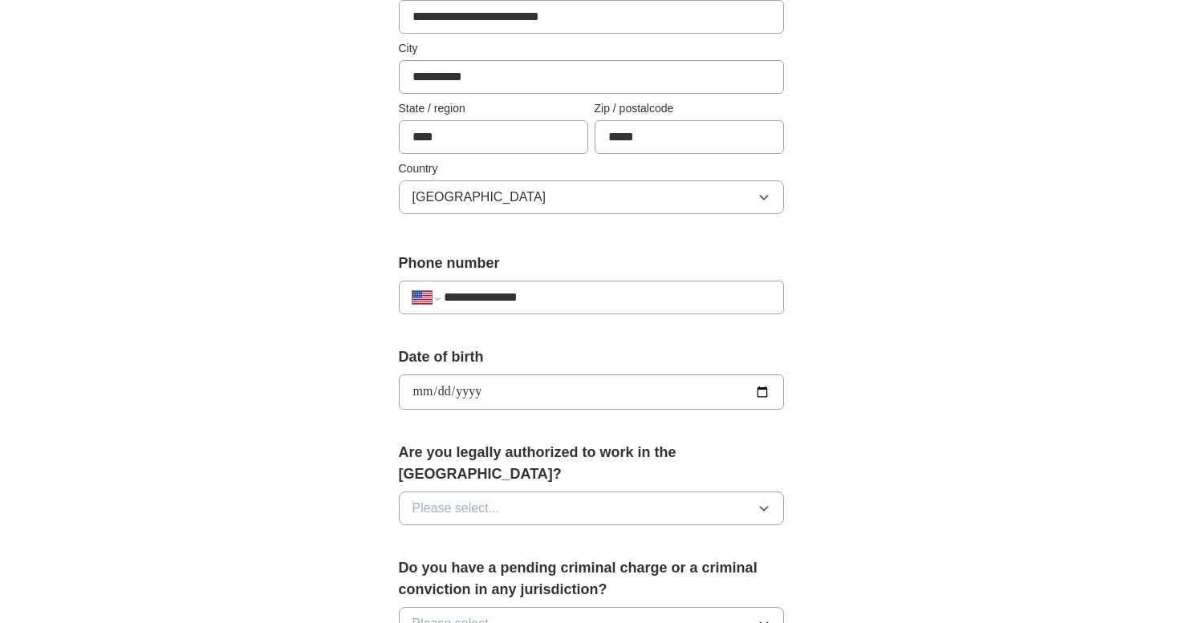
click at [476, 399] on input "**********" at bounding box center [591, 392] width 385 height 35
type input "**********"
click at [347, 472] on div "**********" at bounding box center [591, 427] width 513 height 1371
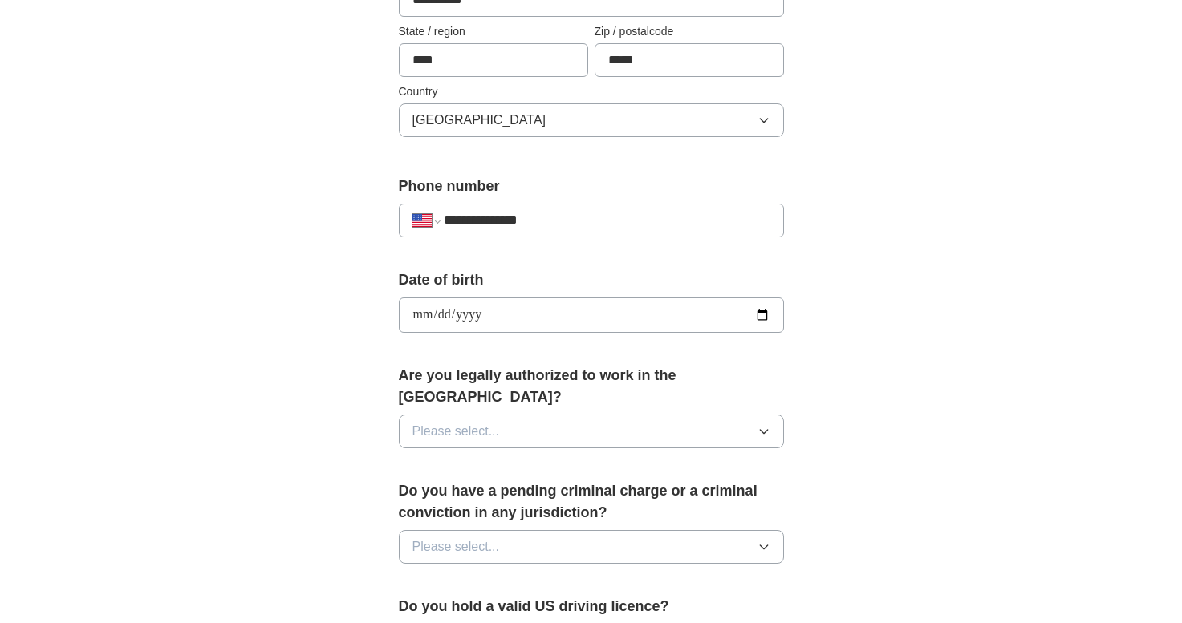
scroll to position [490, 0]
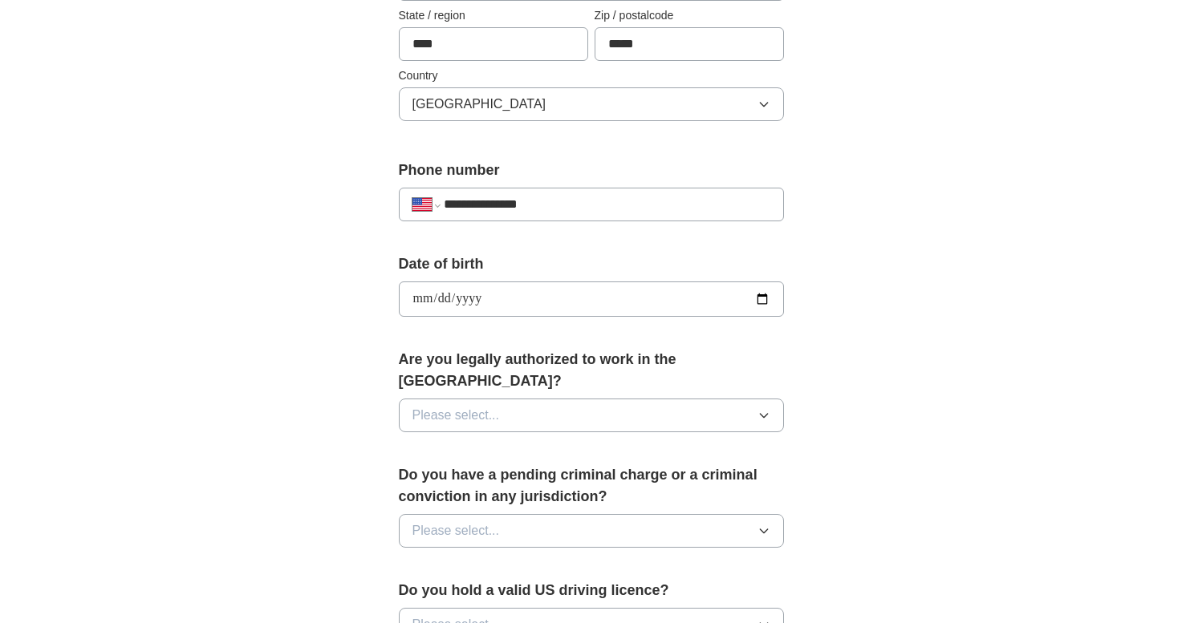
click at [513, 399] on button "Please select..." at bounding box center [591, 416] width 385 height 34
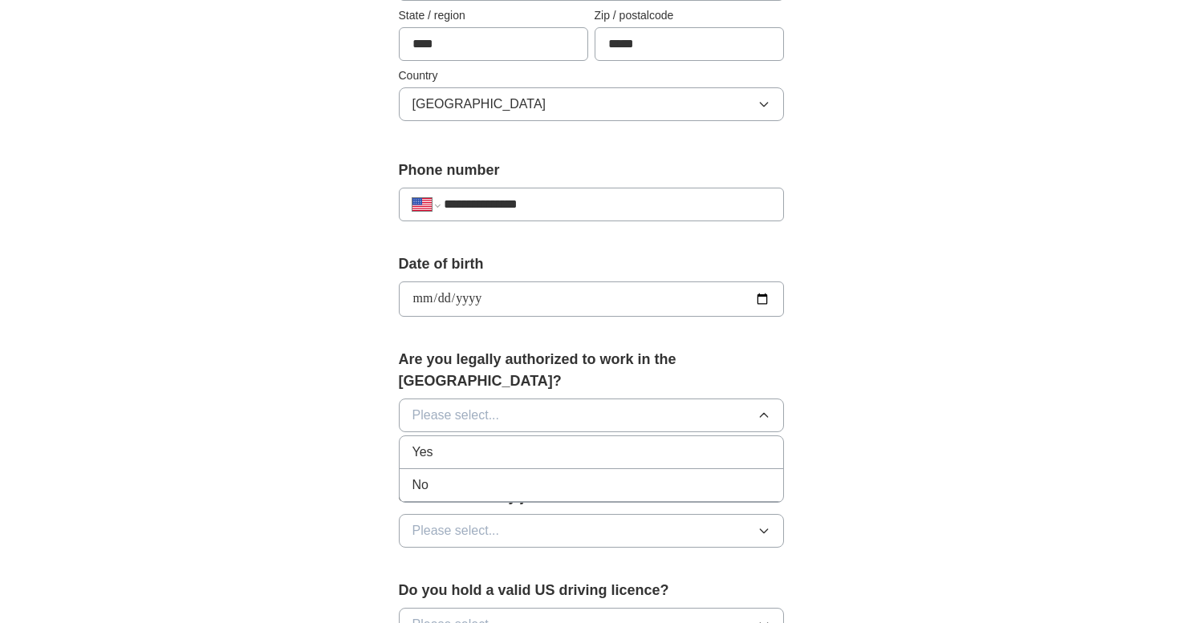
click at [468, 443] on div "Yes" at bounding box center [591, 452] width 358 height 19
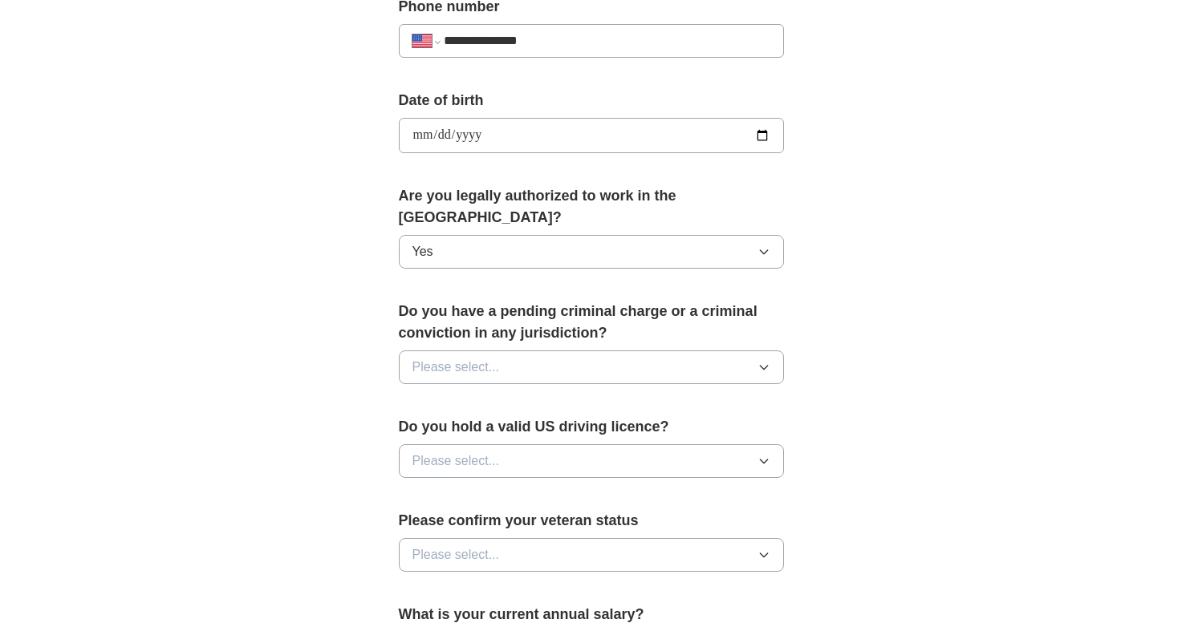
scroll to position [670, 0]
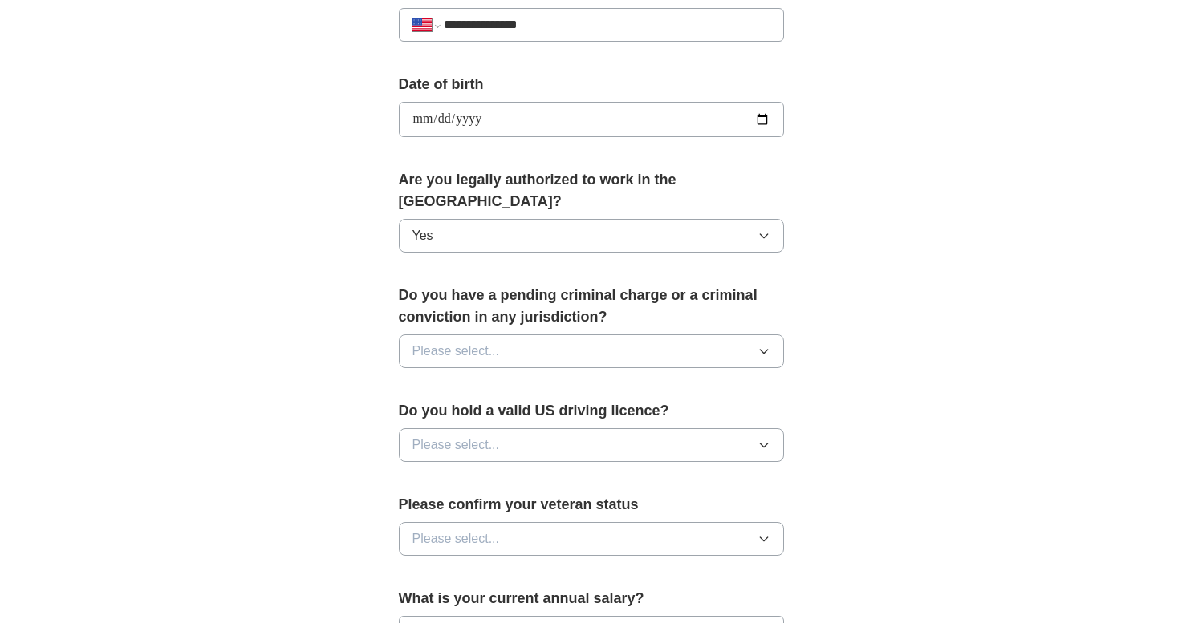
click at [489, 346] on button "Please select..." at bounding box center [591, 352] width 385 height 34
click at [485, 412] on div "No" at bounding box center [591, 421] width 358 height 19
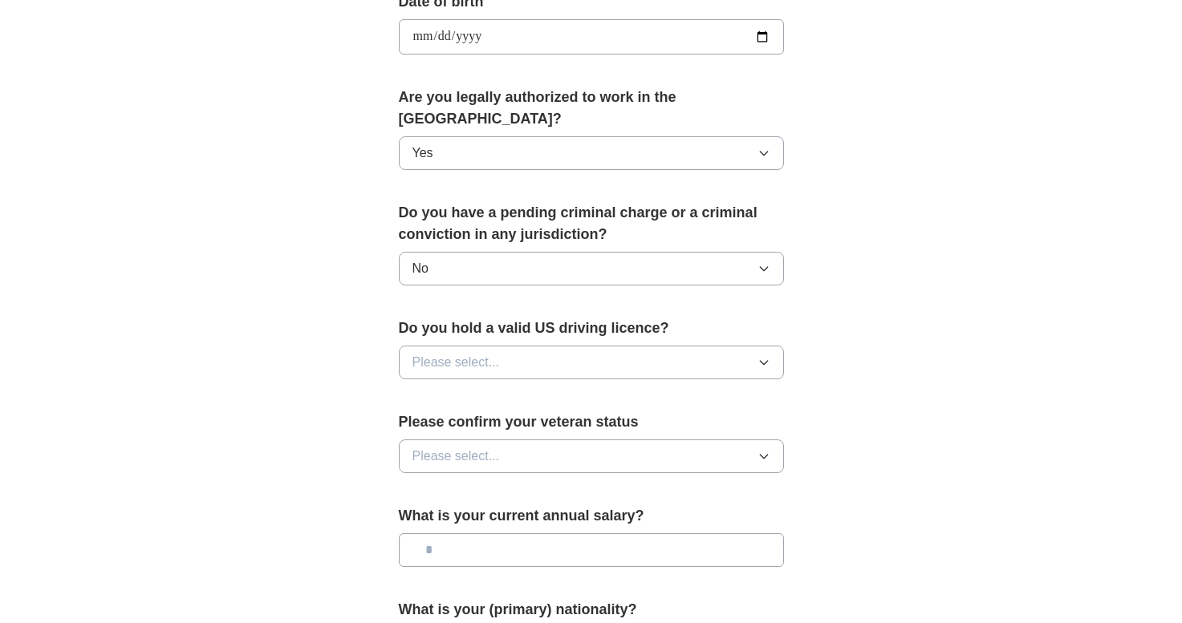
scroll to position [781, 0]
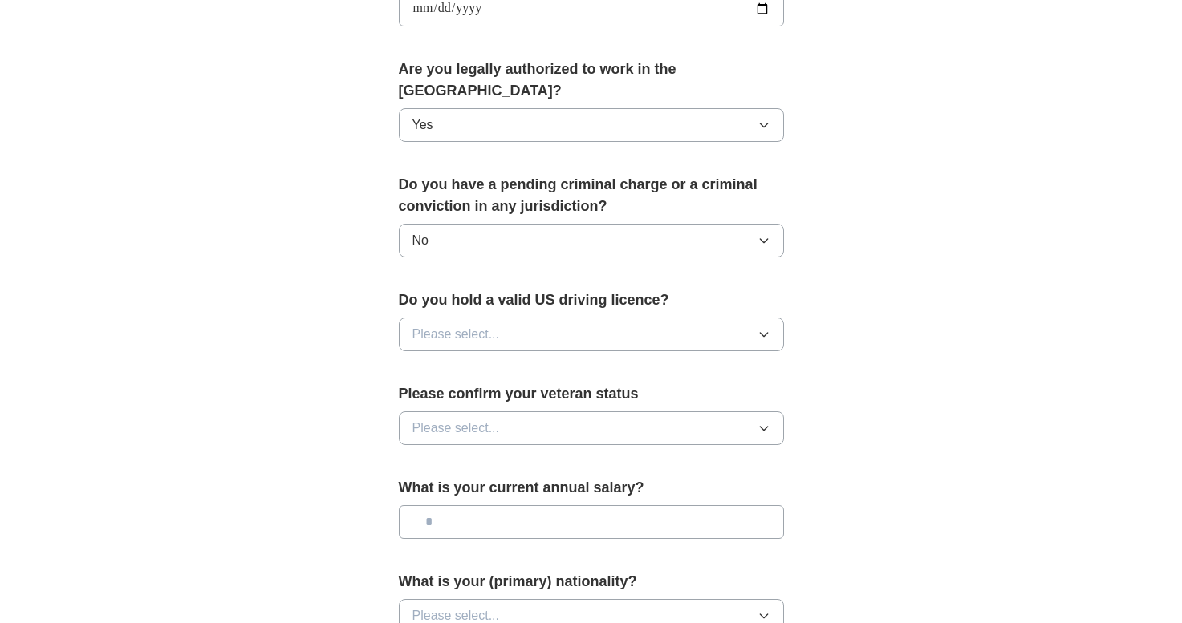
click at [494, 332] on div "Do you hold a valid US driving licence? Please select..." at bounding box center [591, 327] width 385 height 75
click at [494, 325] on span "Please select..." at bounding box center [455, 334] width 87 height 19
click at [488, 362] on div "Yes" at bounding box center [591, 371] width 358 height 19
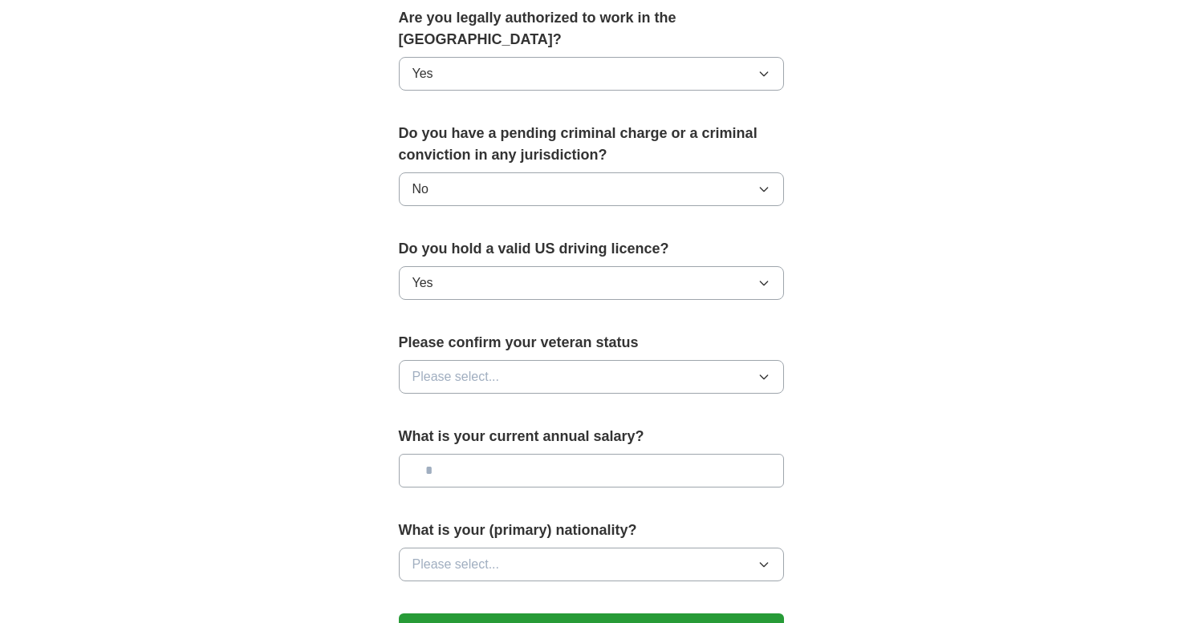
scroll to position [880, 0]
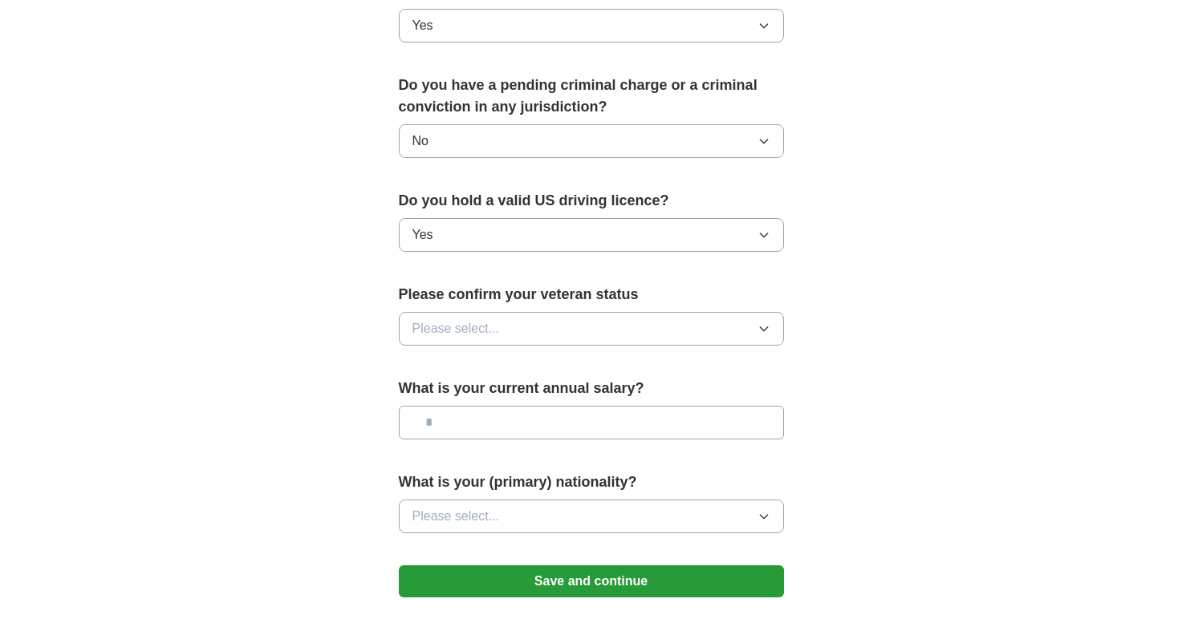
click at [499, 312] on button "Please select..." at bounding box center [591, 329] width 385 height 34
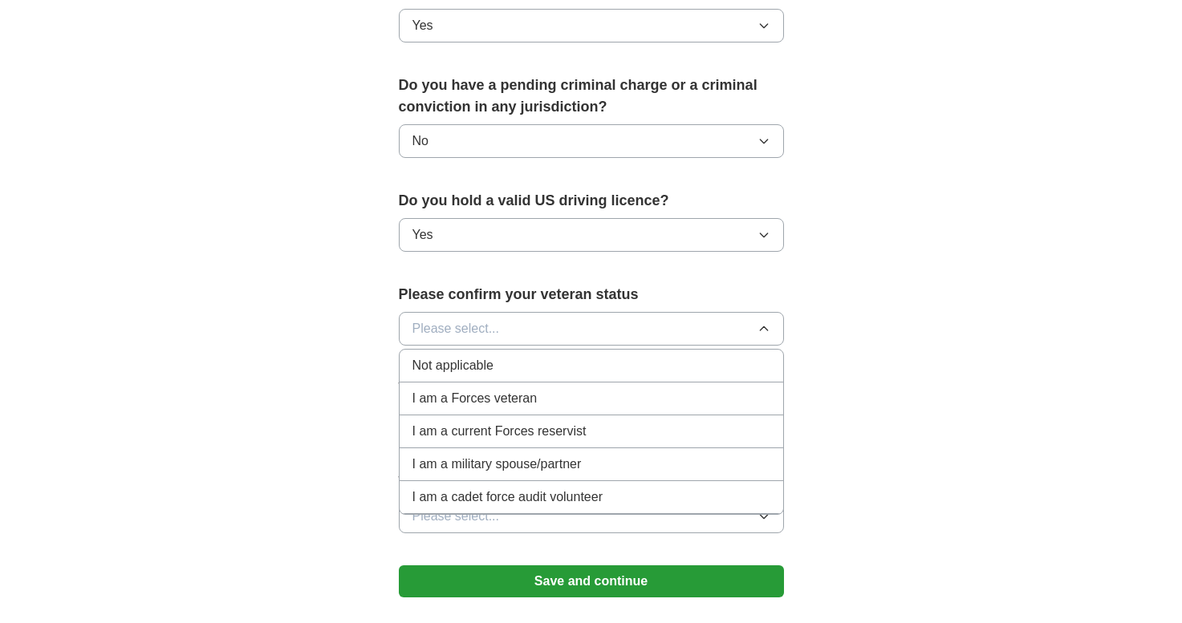
click at [472, 356] on span "Not applicable" at bounding box center [452, 365] width 81 height 19
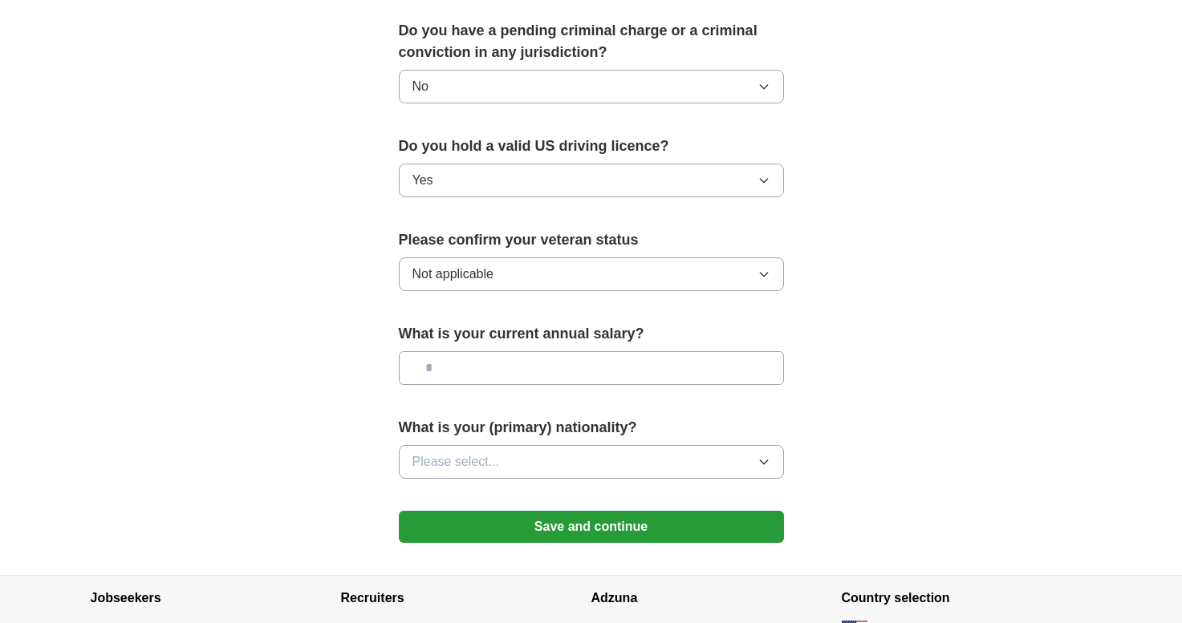
scroll to position [938, 0]
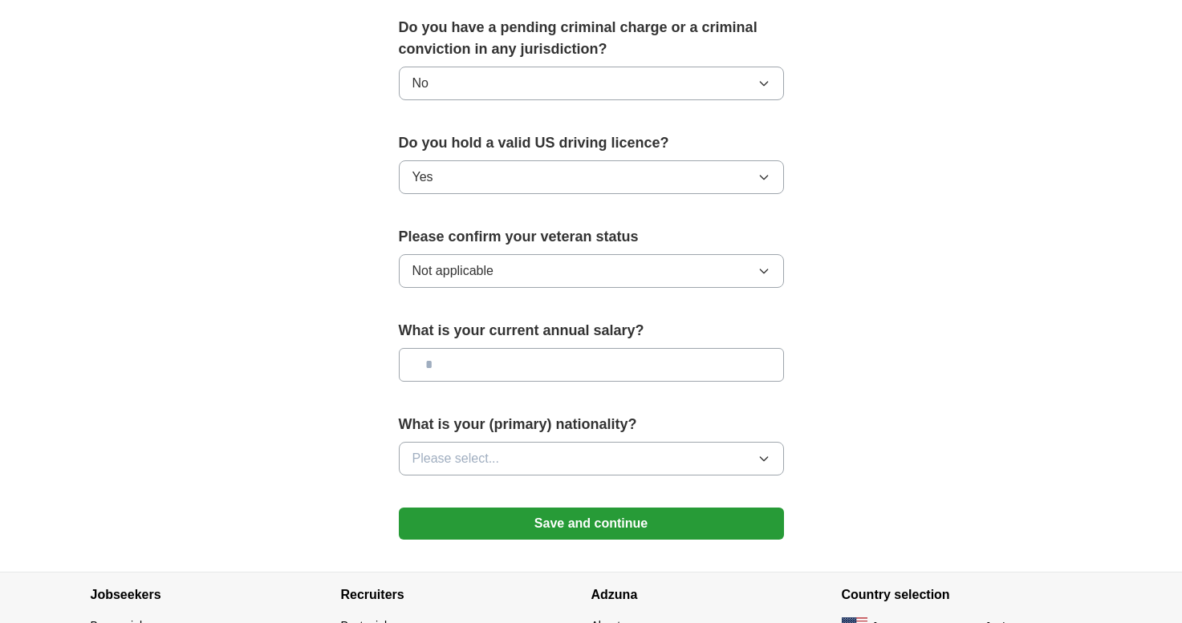
click at [473, 348] on input "text" at bounding box center [591, 365] width 385 height 34
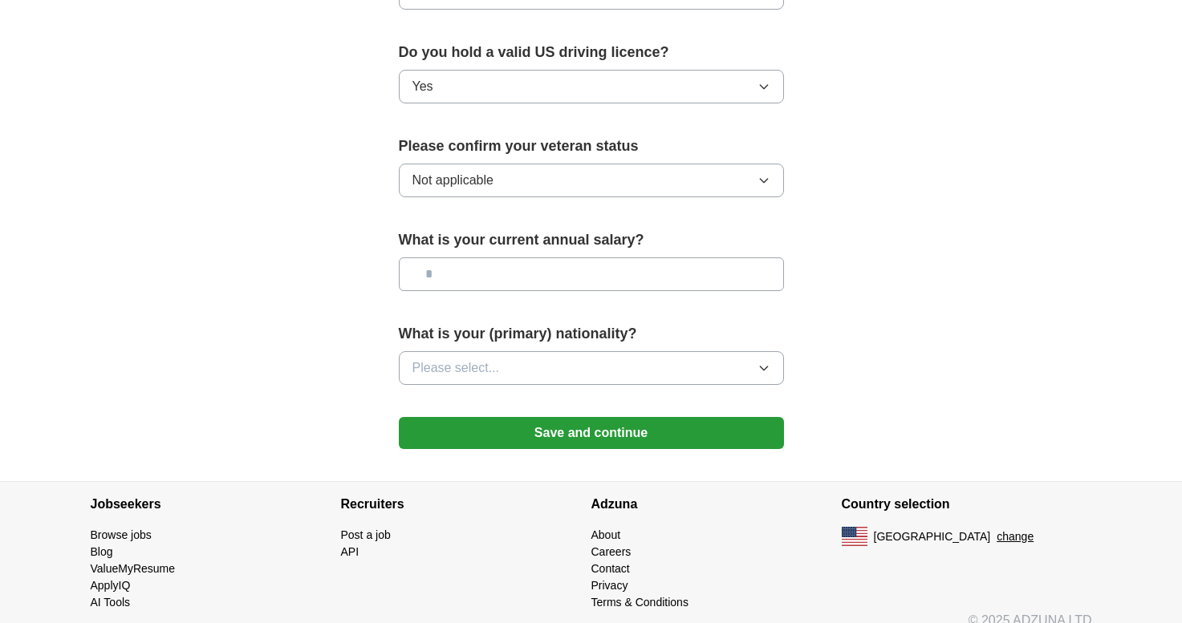
click at [484, 359] on span "Please select..." at bounding box center [455, 368] width 87 height 19
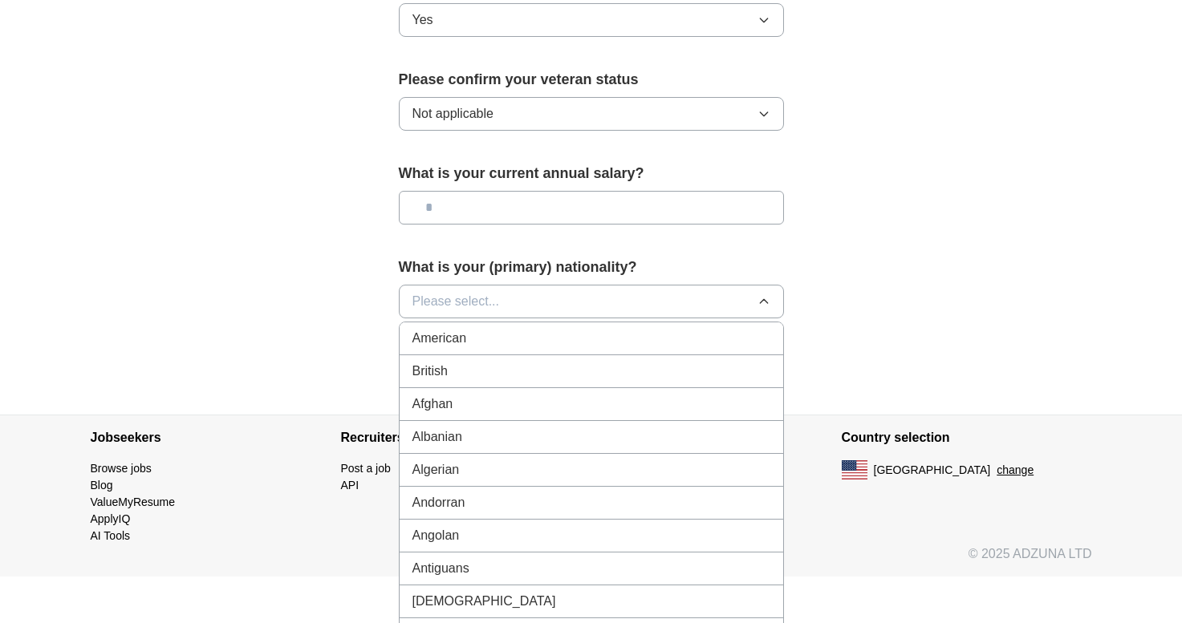
scroll to position [1094, 0]
click at [468, 293] on span "Please select..." at bounding box center [455, 302] width 87 height 19
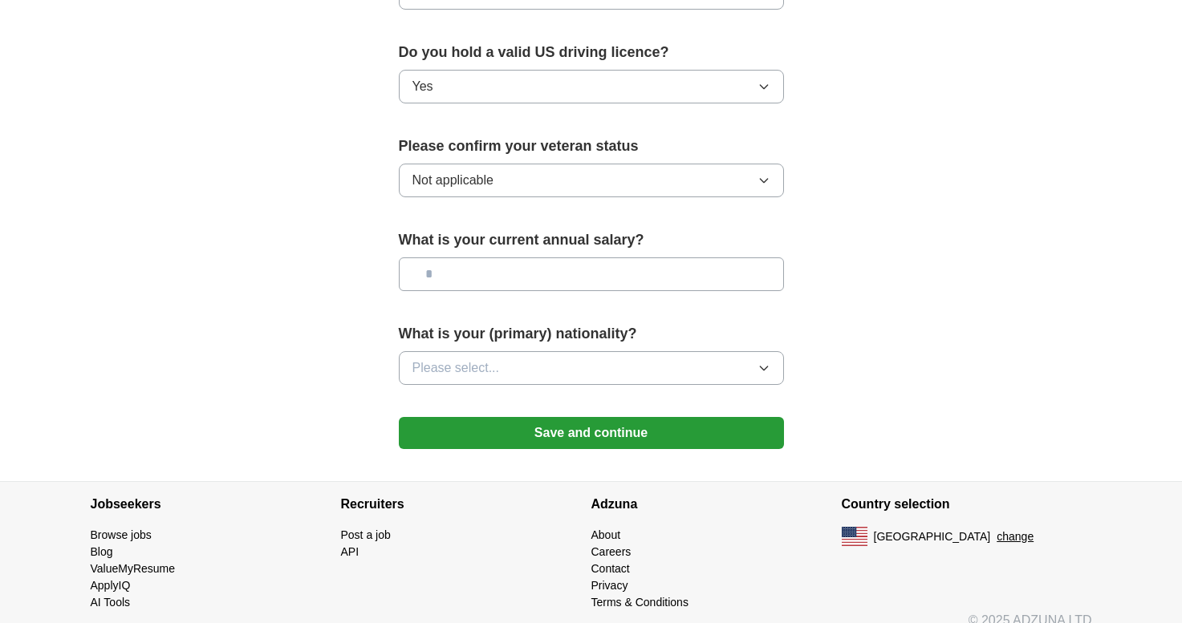
click at [466, 359] on span "Please select..." at bounding box center [455, 368] width 87 height 19
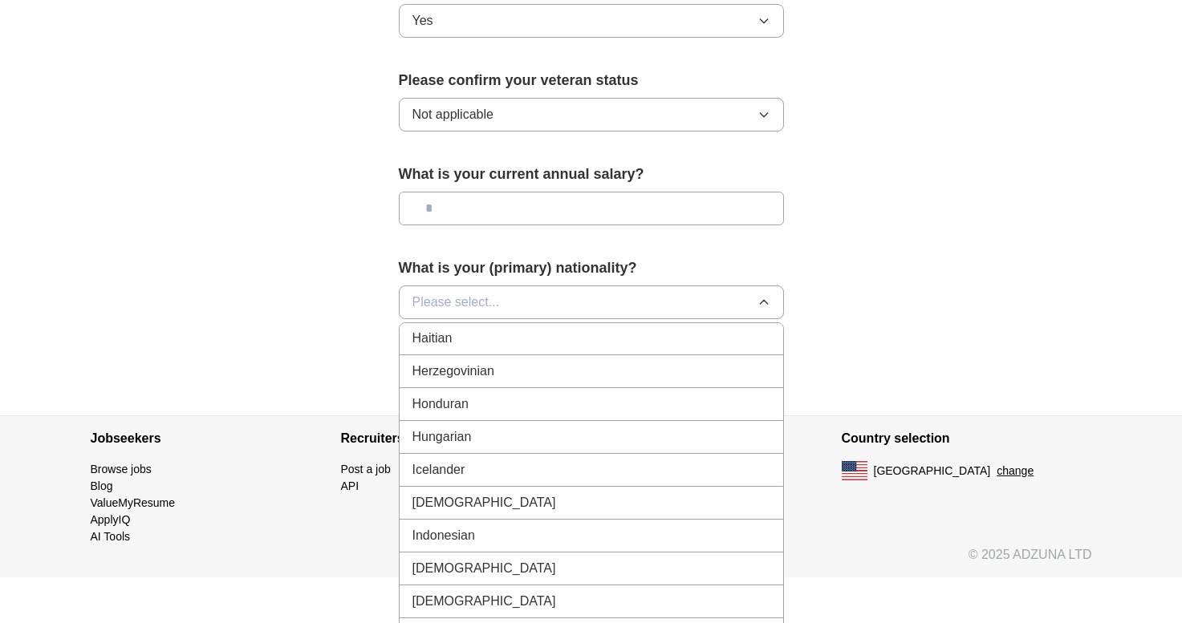
scroll to position [2472, 0]
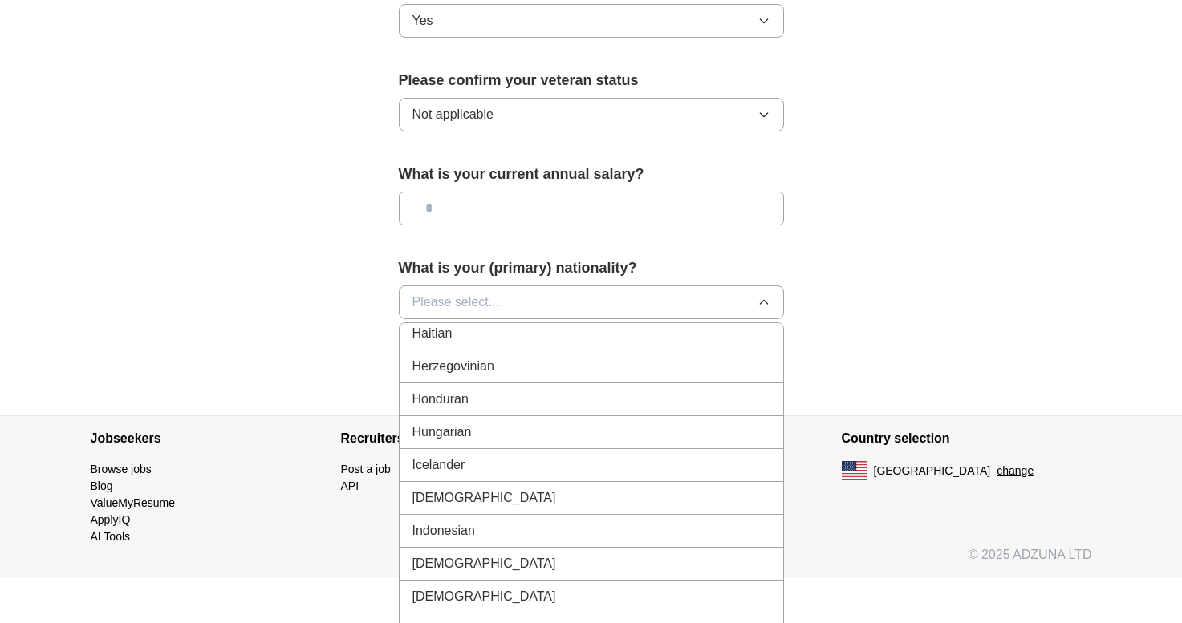
click at [419, 482] on li "[DEMOGRAPHIC_DATA]" at bounding box center [590, 498] width 383 height 33
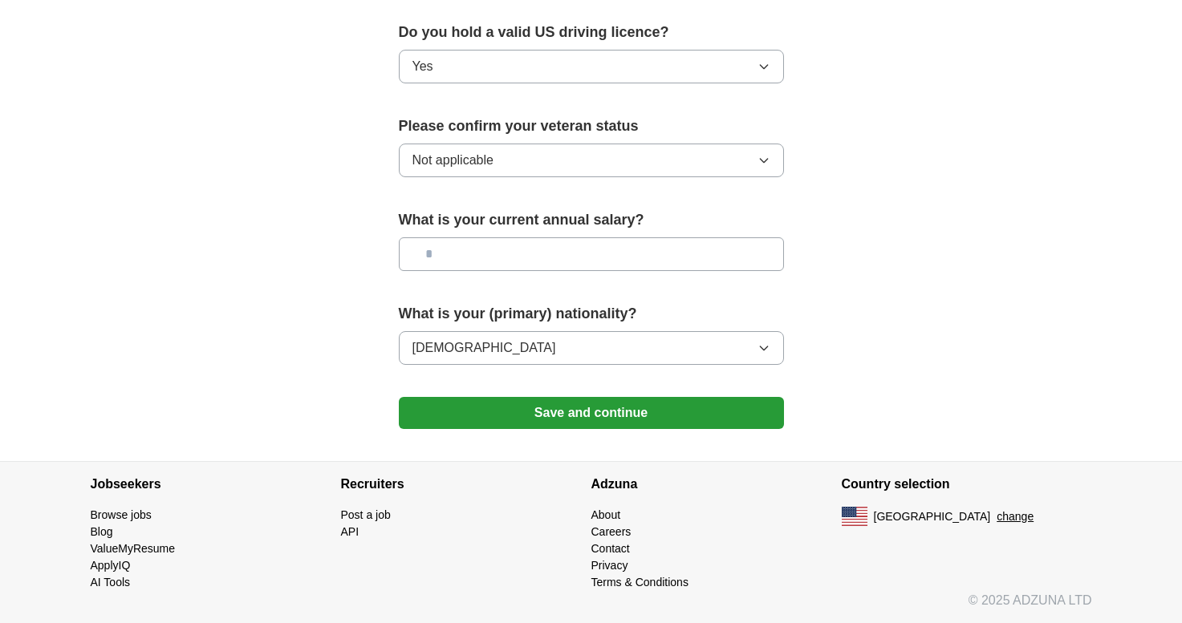
scroll to position [1028, 0]
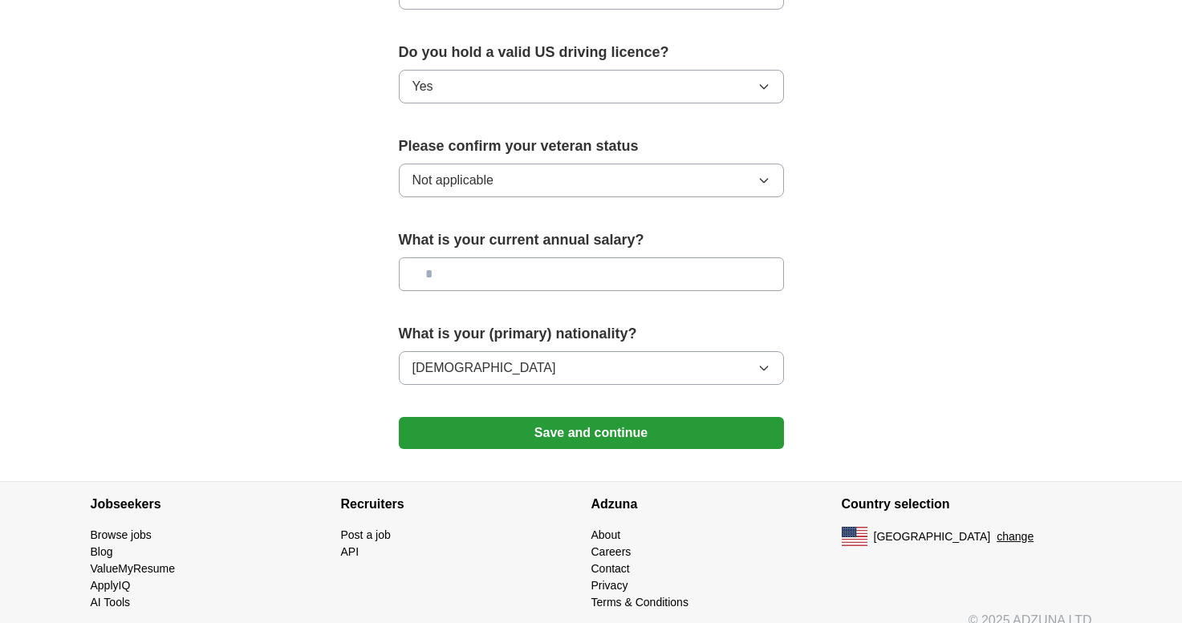
click at [469, 258] on input "text" at bounding box center [591, 275] width 385 height 34
type input "*******"
click at [499, 417] on button "Save and continue" at bounding box center [591, 433] width 385 height 32
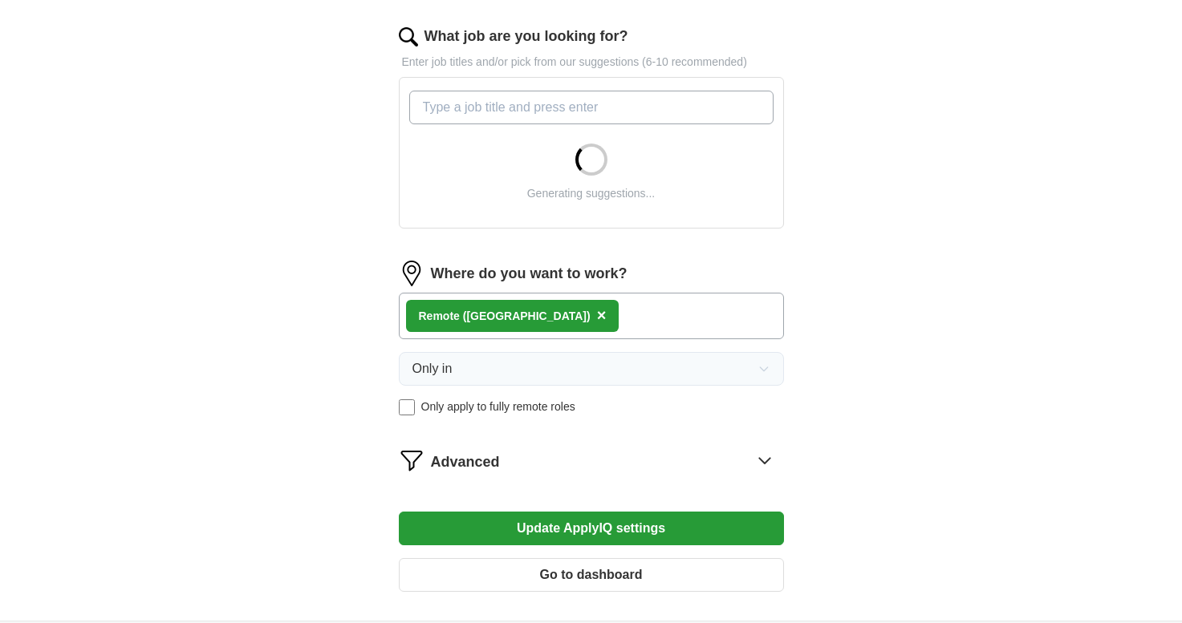
scroll to position [517, 0]
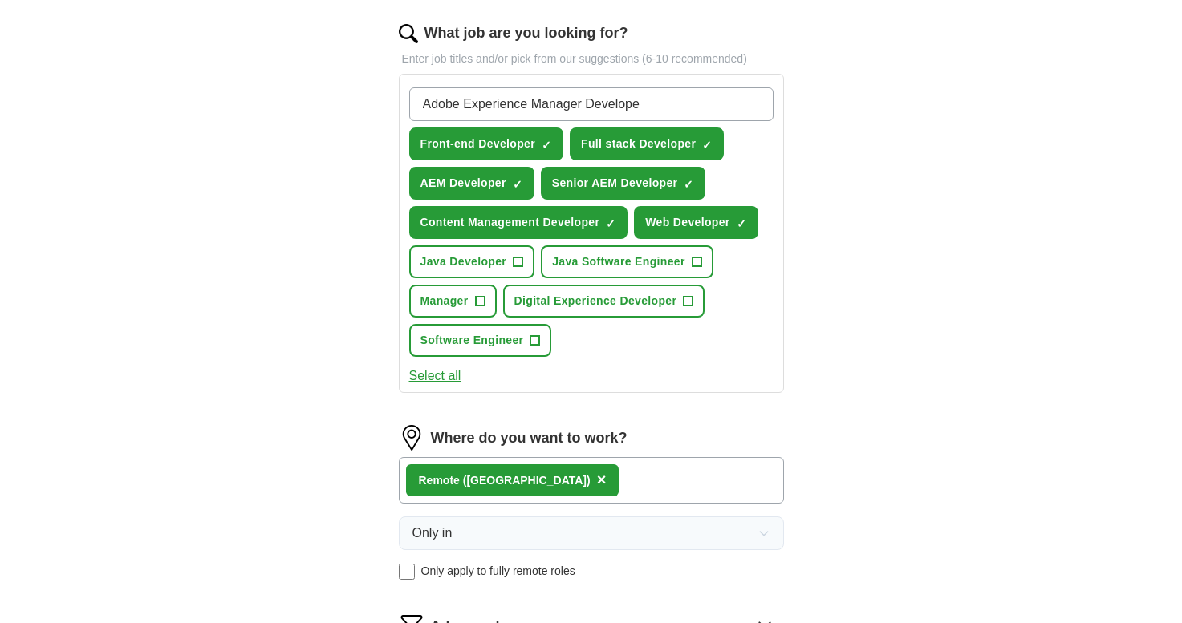
type input "Adobe Experience Manager Developer"
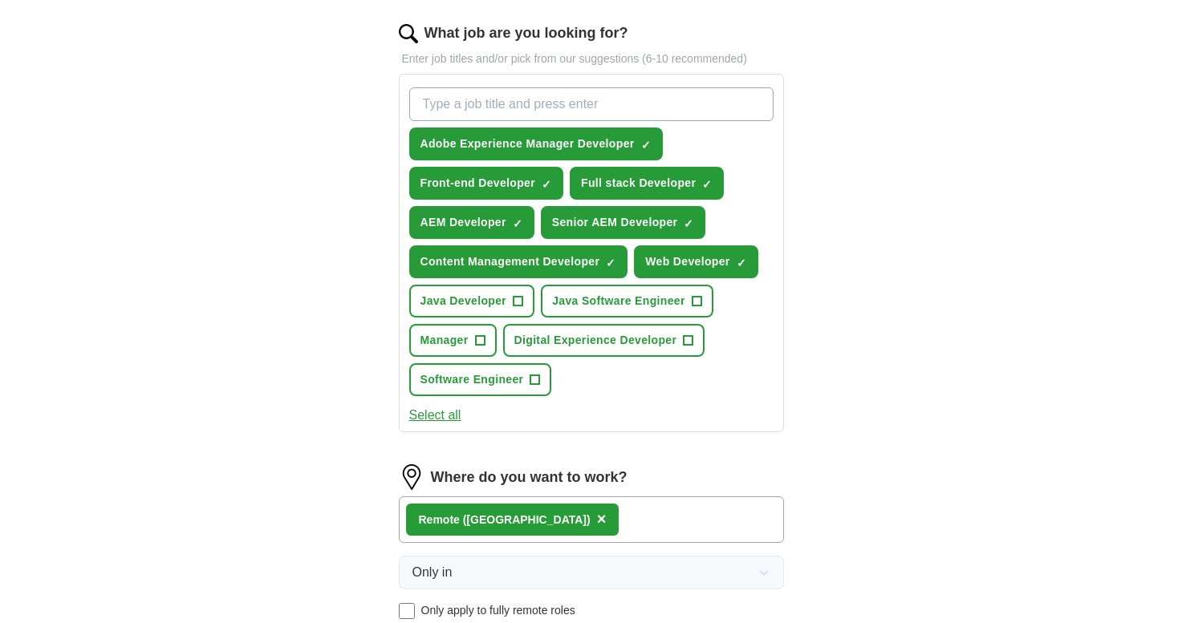
click at [521, 307] on span "+" at bounding box center [518, 301] width 10 height 13
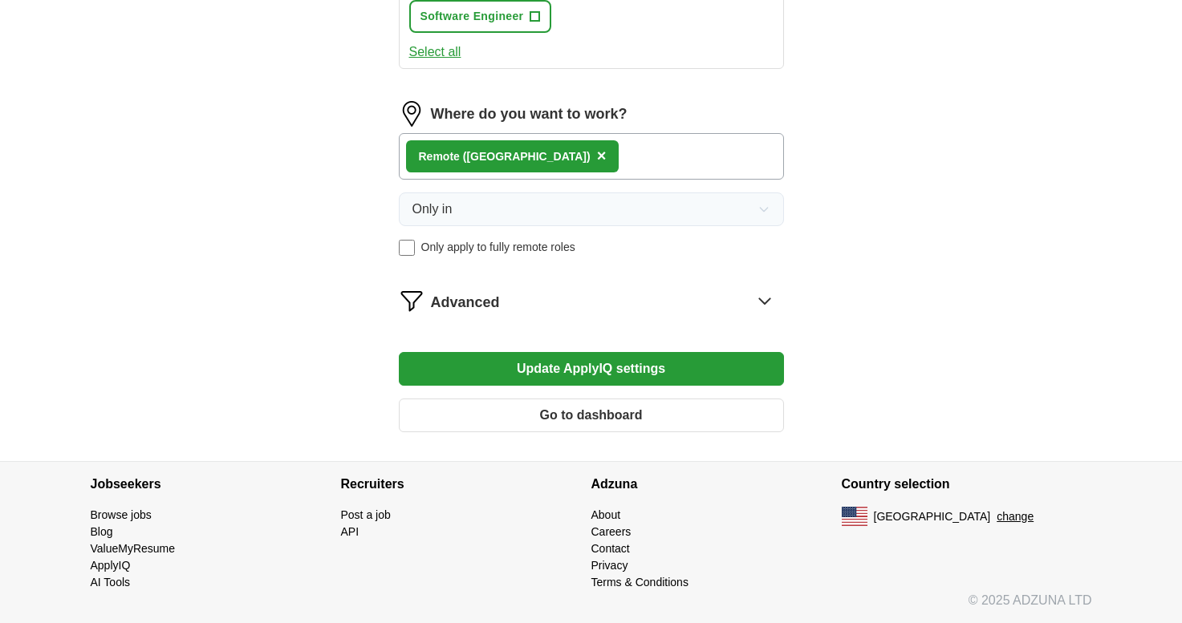
scroll to position [880, 0]
click at [521, 307] on div "Advanced" at bounding box center [607, 301] width 353 height 26
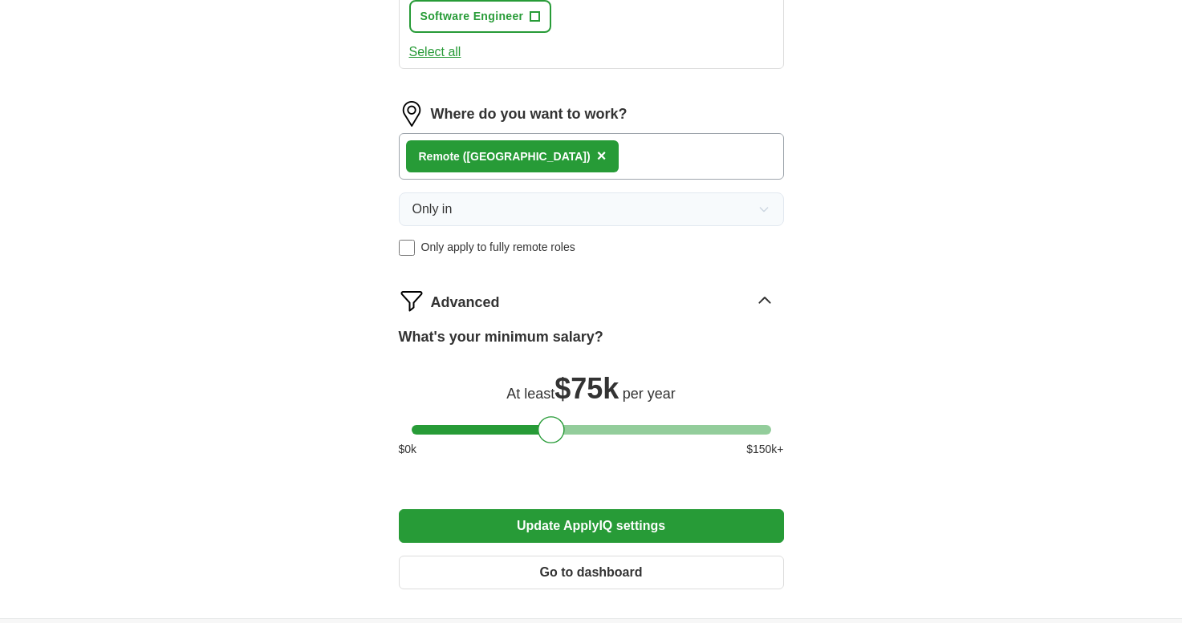
click at [582, 527] on button "Update ApplyIQ settings" at bounding box center [591, 526] width 385 height 34
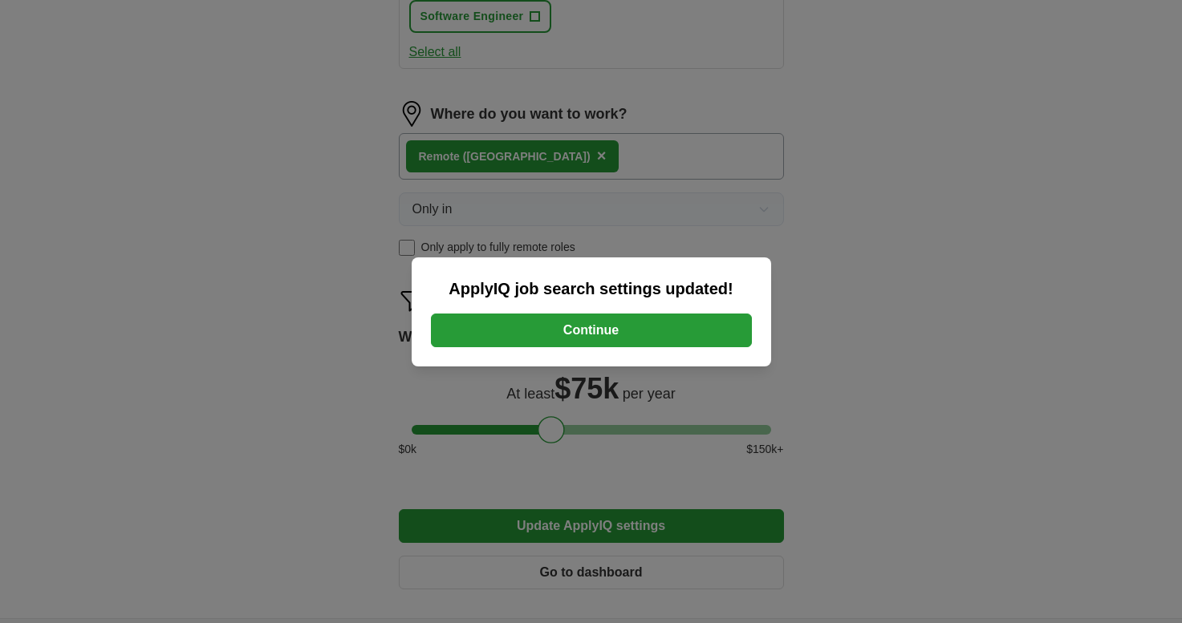
click at [552, 325] on button "Continue" at bounding box center [591, 331] width 321 height 34
